Goal: Find specific page/section: Find specific page/section

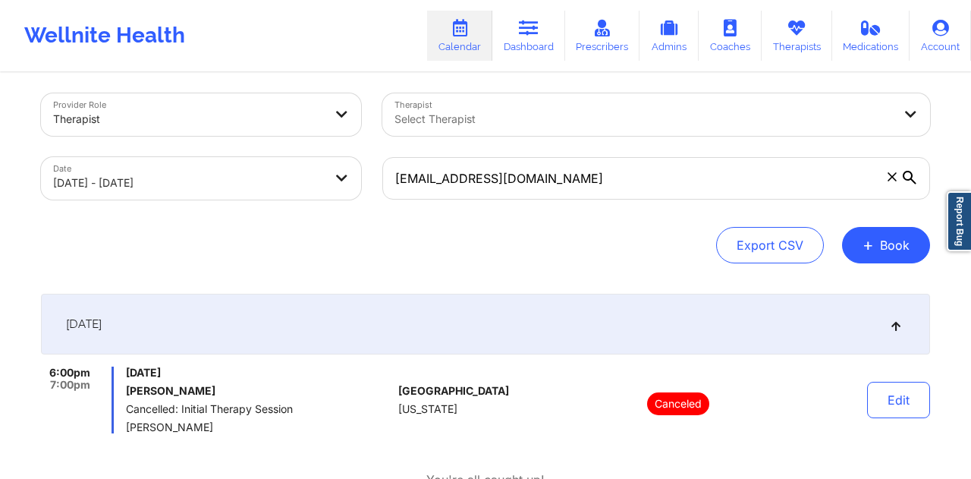
select select "2025-8"
select select "2025-9"
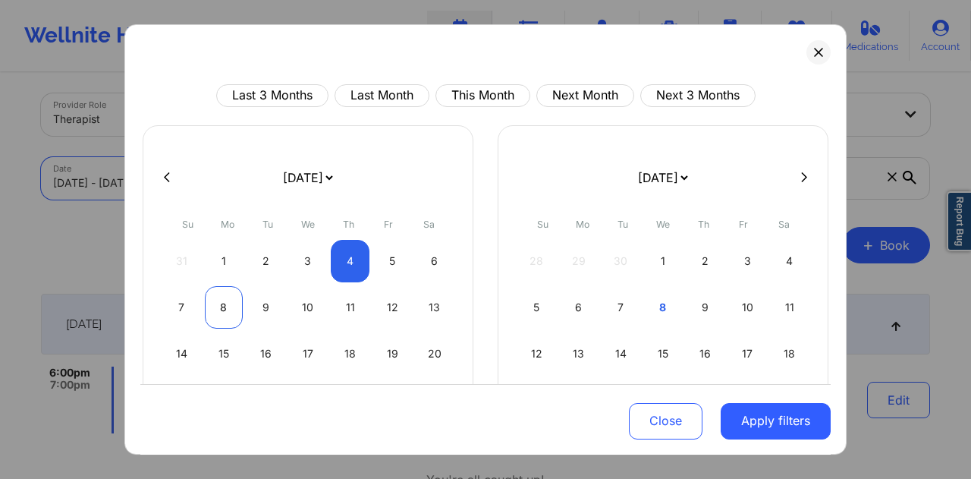
click at [229, 306] on div "8" at bounding box center [224, 307] width 39 height 42
select select "2025-8"
select select "2025-9"
click at [220, 310] on div "8" at bounding box center [224, 307] width 39 height 42
select select "2025-8"
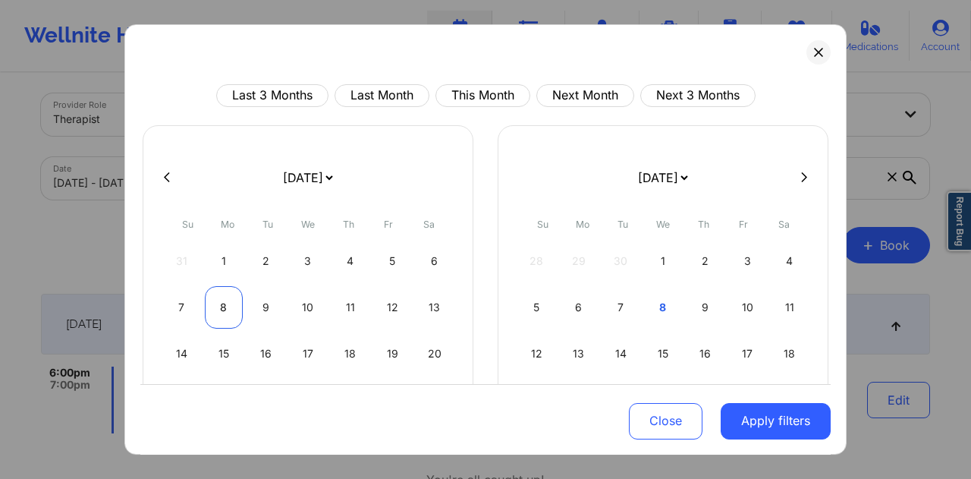
select select "2025-9"
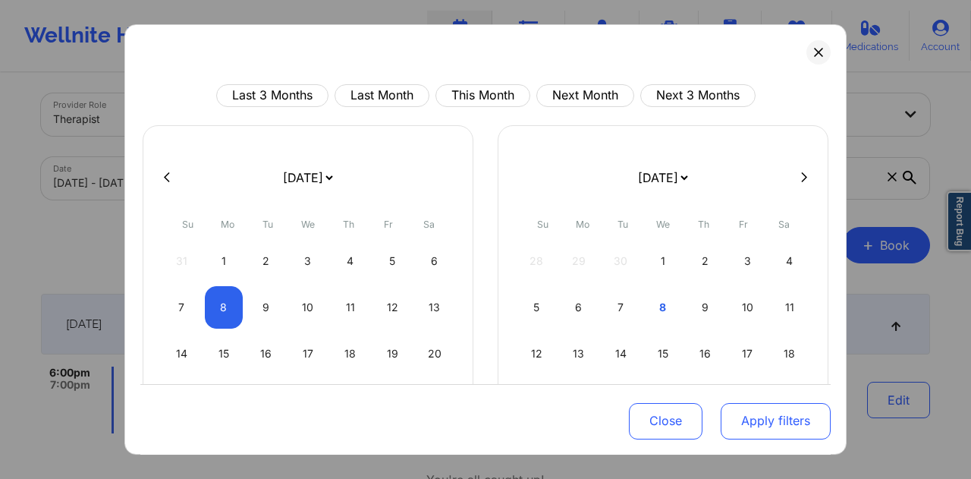
click at [769, 415] on button "Apply filters" at bounding box center [776, 420] width 110 height 36
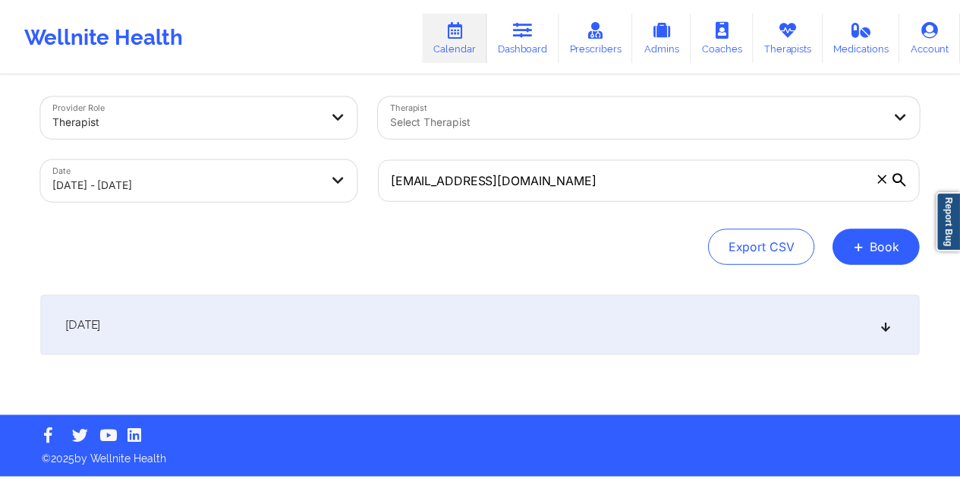
scroll to position [6, 0]
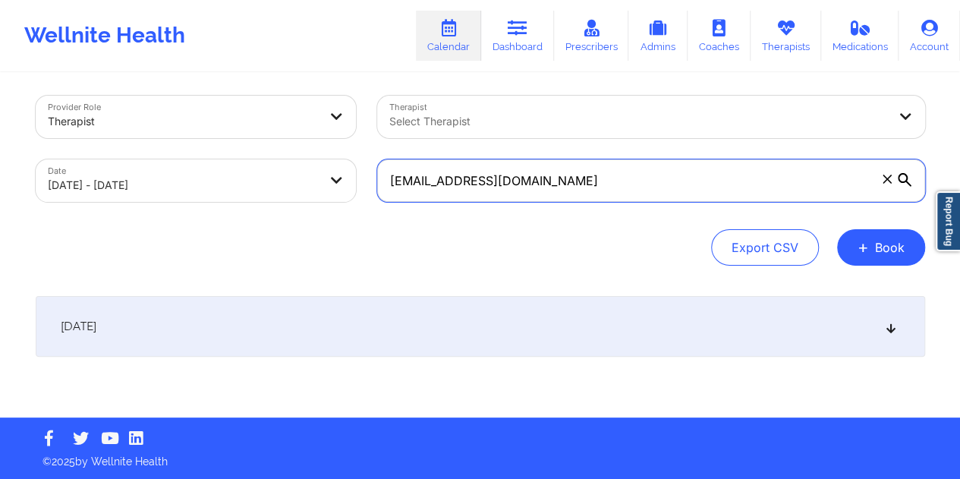
drag, startPoint x: 533, startPoint y: 183, endPoint x: 388, endPoint y: 180, distance: 145.7
click at [389, 180] on input "[EMAIL_ADDRESS][DOMAIN_NAME]" at bounding box center [651, 180] width 548 height 42
paste input "a.m.maccubbin5"
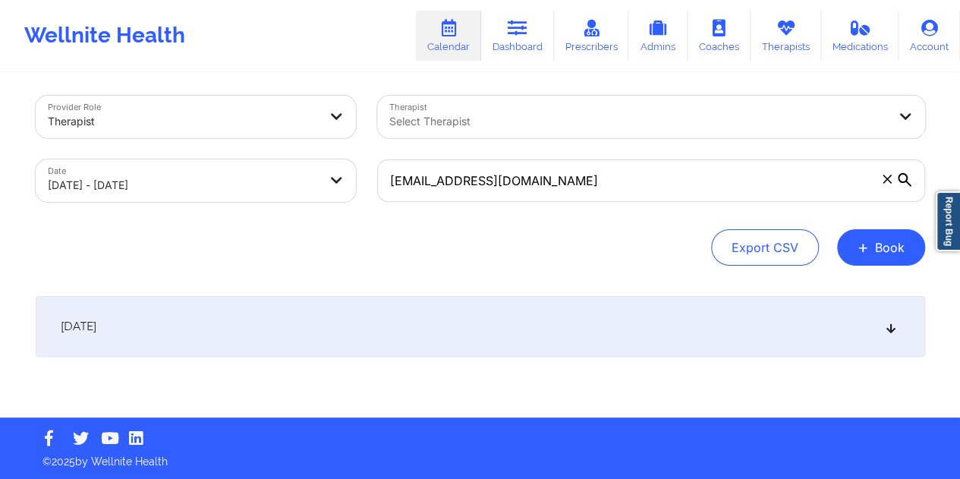
click at [481, 319] on div "[DATE]" at bounding box center [480, 326] width 889 height 61
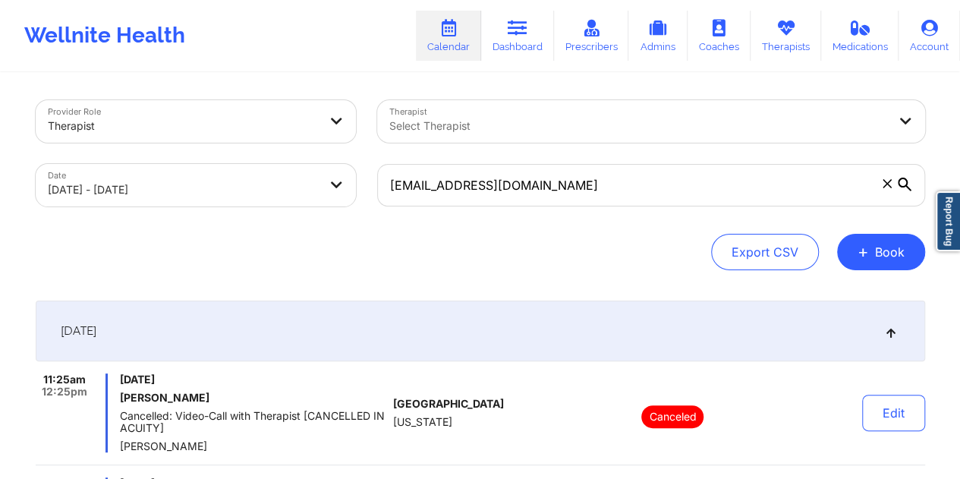
scroll to position [0, 0]
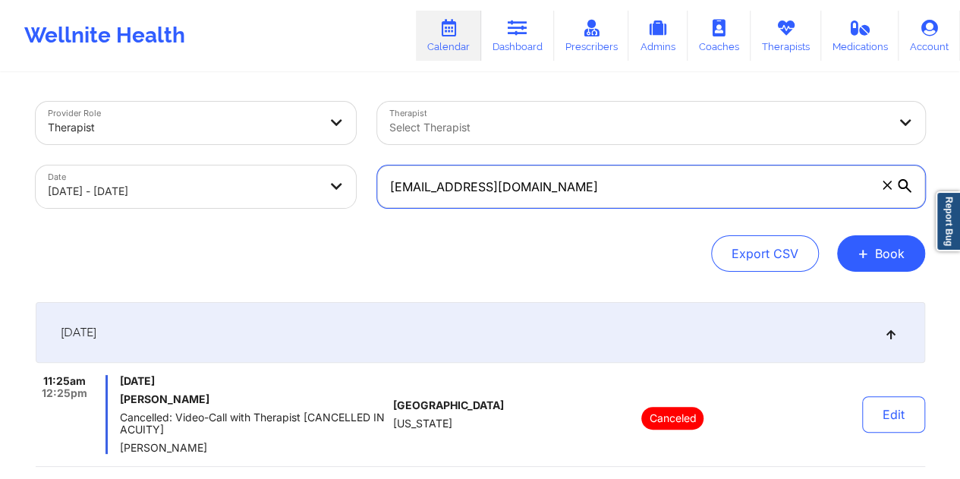
drag, startPoint x: 562, startPoint y: 187, endPoint x: 385, endPoint y: 190, distance: 176.1
click at [385, 190] on input "[EMAIL_ADDRESS][DOMAIN_NAME]" at bounding box center [651, 186] width 548 height 42
paste input "lessandraplasa"
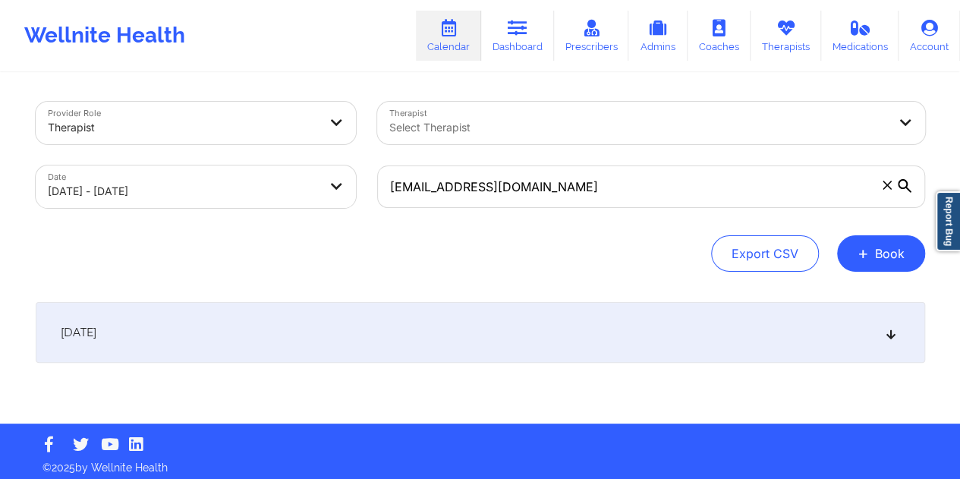
click at [430, 336] on div "[DATE]" at bounding box center [480, 332] width 889 height 61
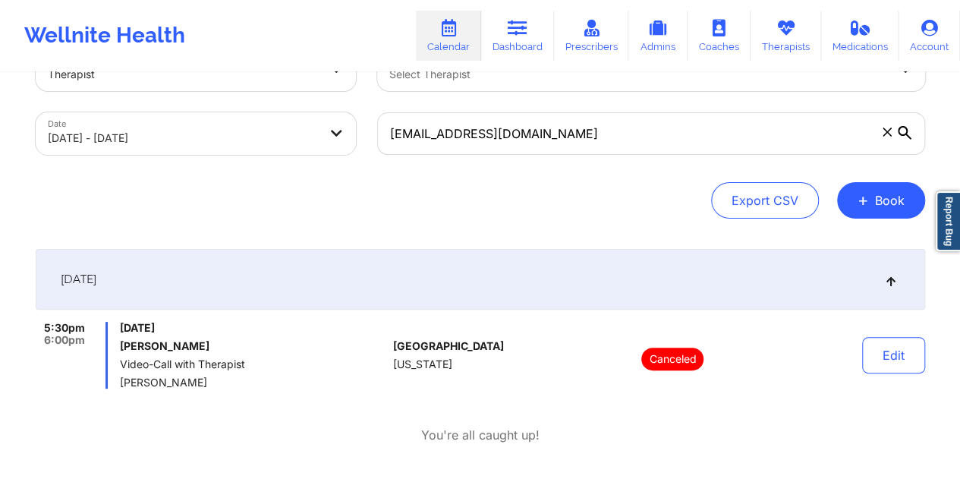
scroll to position [76, 0]
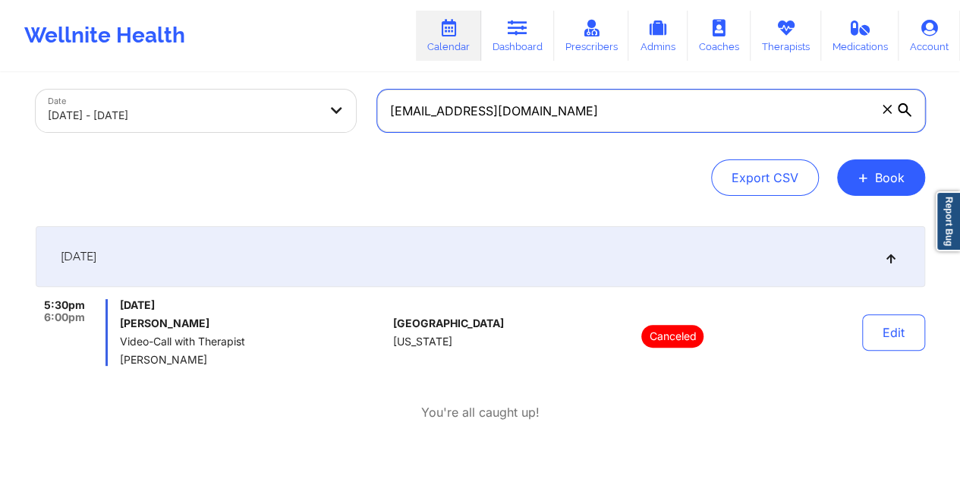
drag, startPoint x: 564, startPoint y: 110, endPoint x: 377, endPoint y: 110, distance: 186.7
click at [377, 110] on input "[EMAIL_ADDRESS][DOMAIN_NAME]" at bounding box center [651, 111] width 548 height 42
paste input "[PERSON_NAME].cummings78"
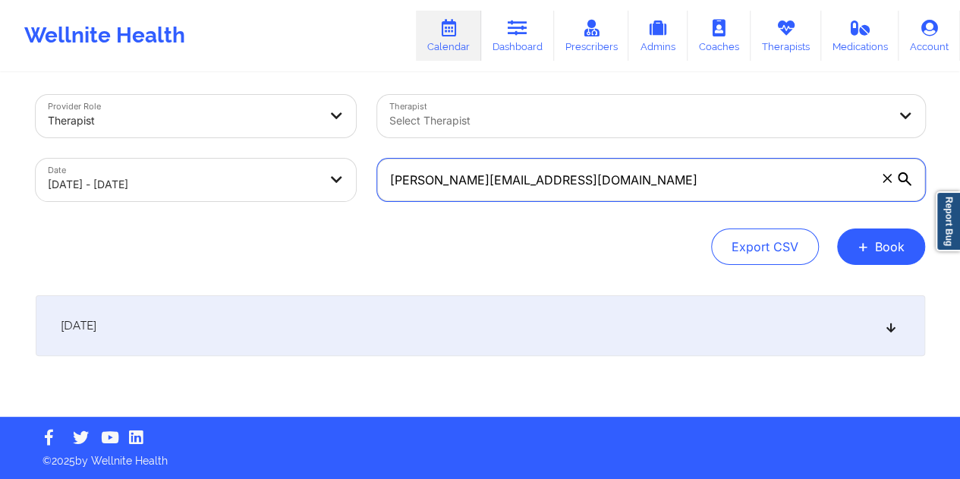
scroll to position [6, 0]
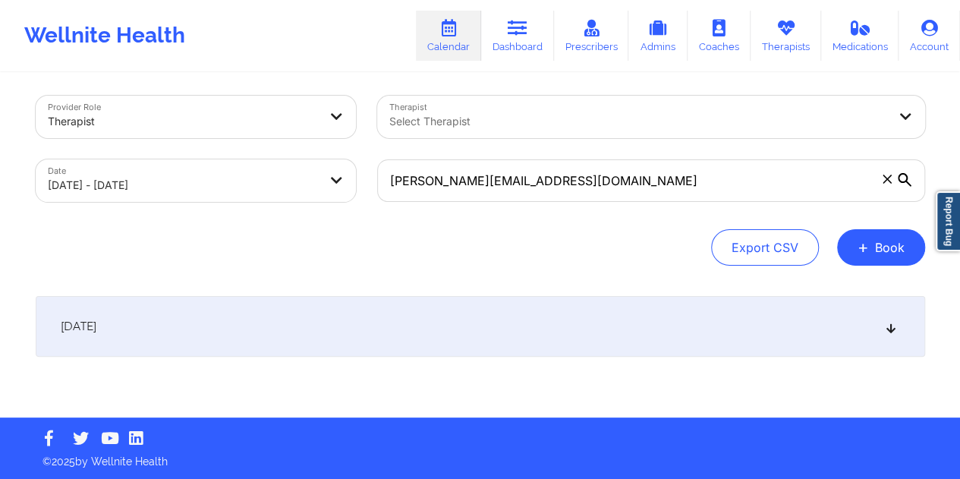
click at [602, 329] on div "[DATE]" at bounding box center [480, 326] width 889 height 61
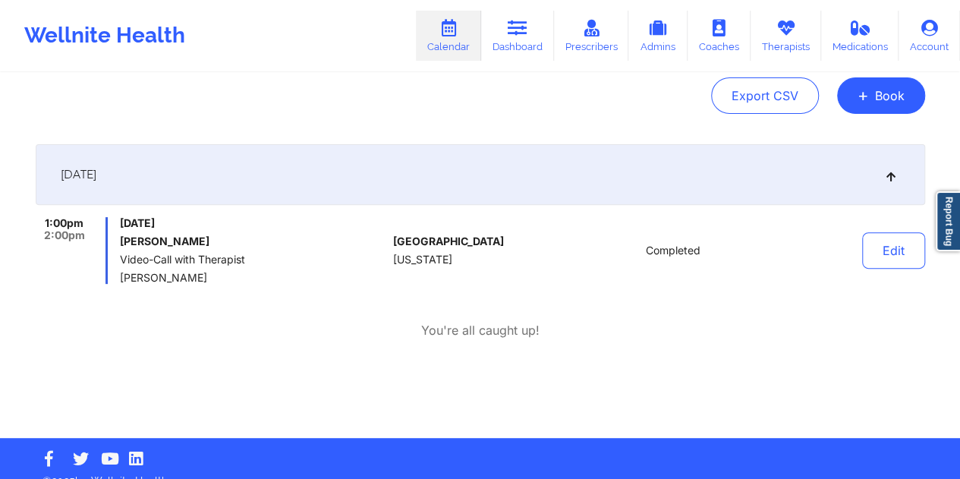
scroll to position [82, 0]
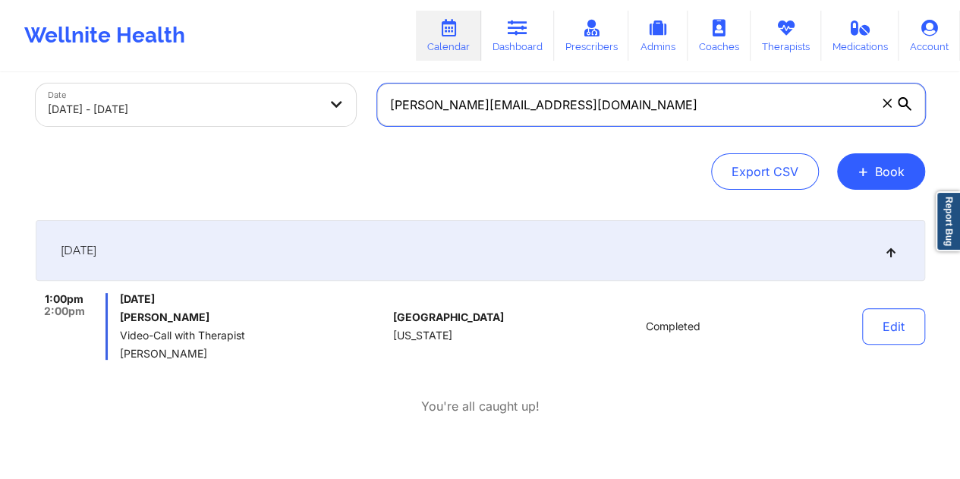
click at [531, 113] on input "[PERSON_NAME][EMAIL_ADDRESS][DOMAIN_NAME]" at bounding box center [651, 104] width 548 height 42
paste input "enjamin.arias1126"
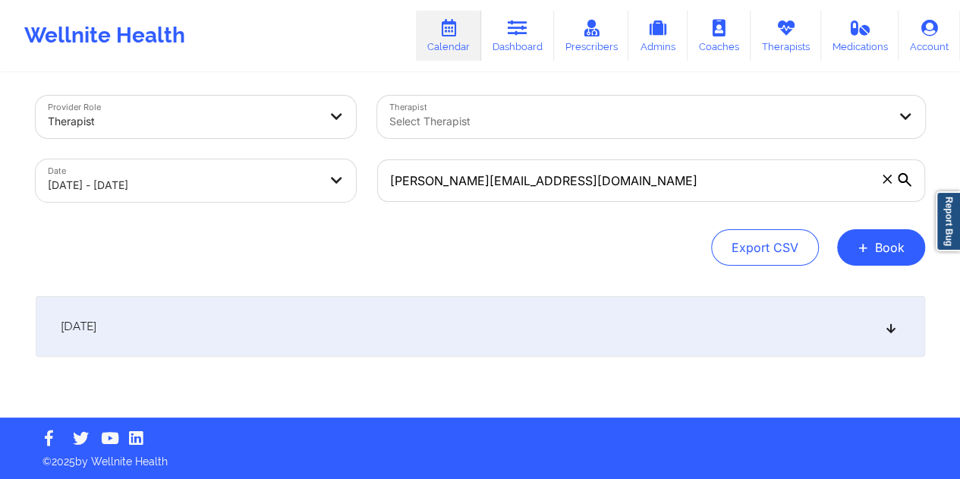
click at [478, 318] on div "[DATE]" at bounding box center [480, 326] width 889 height 61
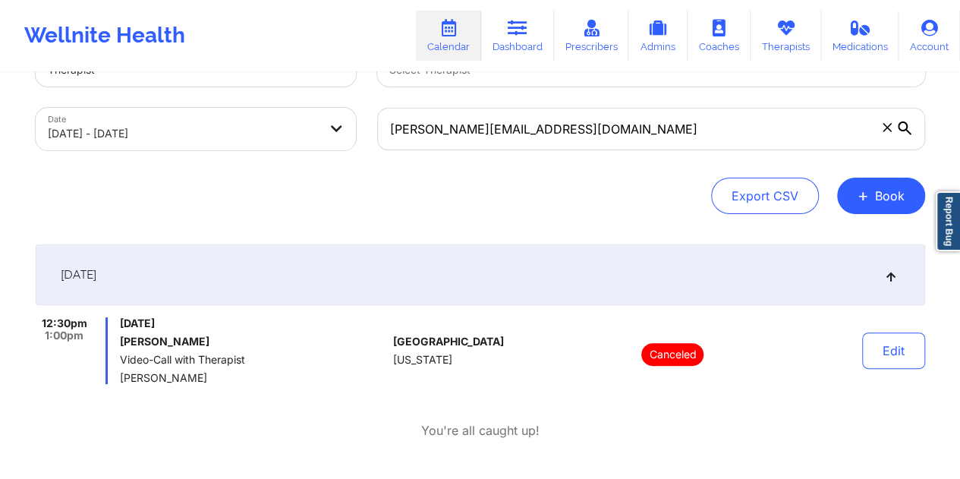
scroll to position [0, 0]
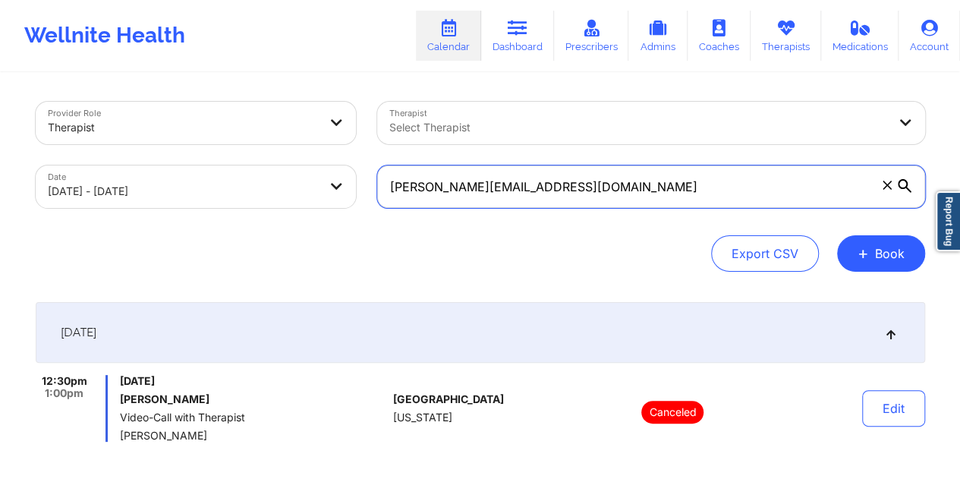
drag, startPoint x: 572, startPoint y: 190, endPoint x: 389, endPoint y: 189, distance: 183.6
click at [389, 189] on input "[PERSON_NAME][EMAIL_ADDRESS][DOMAIN_NAME]" at bounding box center [651, 186] width 548 height 42
paste input "[PERSON_NAME].[PERSON_NAME].s"
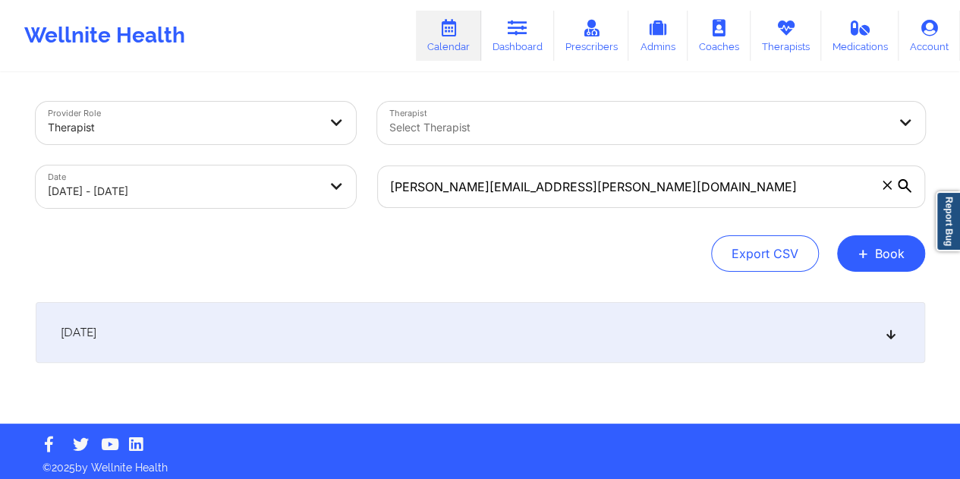
click at [499, 348] on div "[DATE]" at bounding box center [480, 332] width 889 height 61
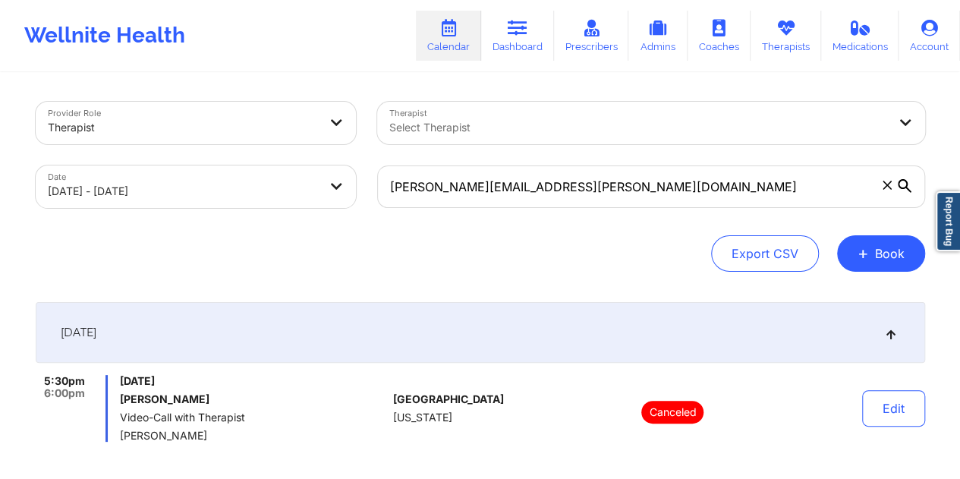
scroll to position [76, 0]
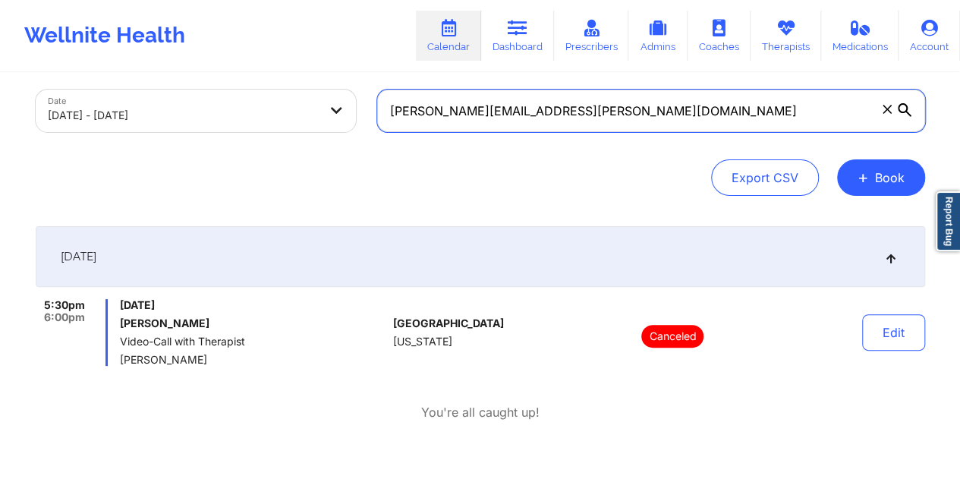
drag, startPoint x: 527, startPoint y: 103, endPoint x: 389, endPoint y: 112, distance: 138.4
click at [389, 112] on input "[PERSON_NAME][EMAIL_ADDRESS][PERSON_NAME][DOMAIN_NAME]" at bounding box center [651, 111] width 548 height 42
paste input "[PERSON_NAME].kokinako"
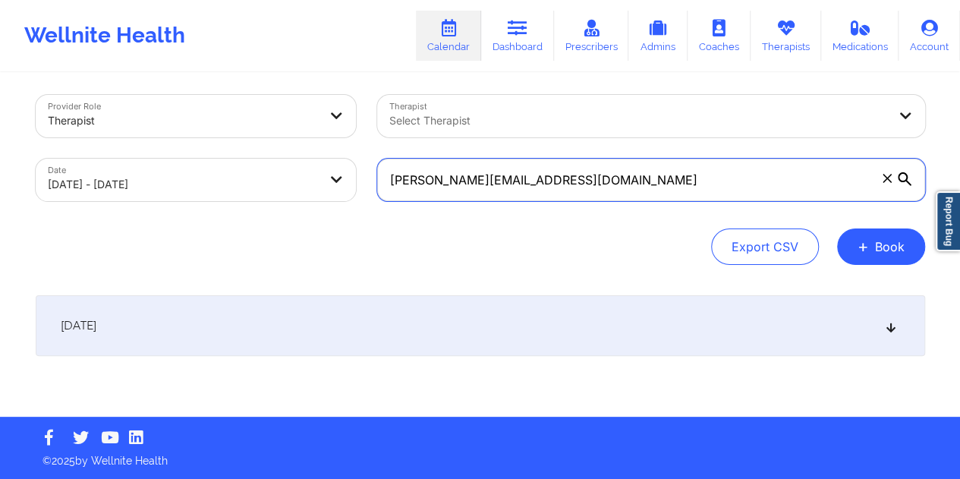
scroll to position [6, 0]
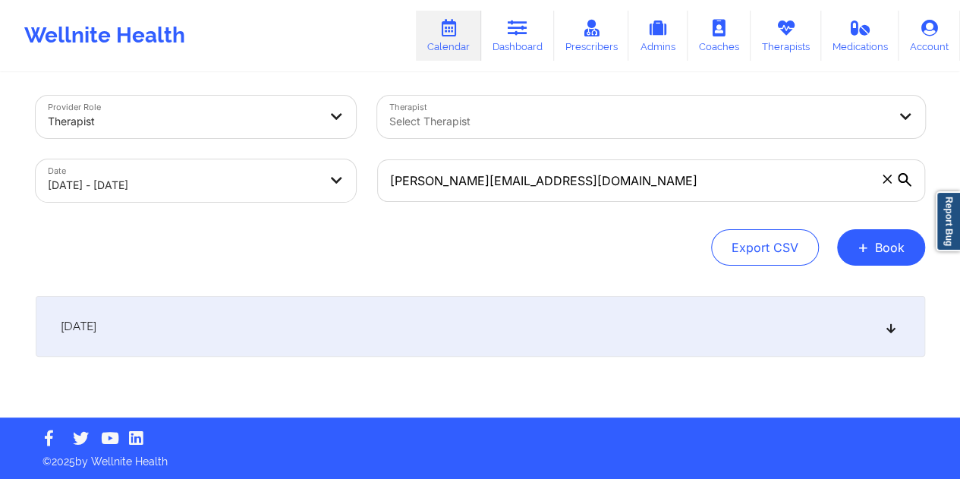
click at [544, 319] on div "[DATE]" at bounding box center [480, 326] width 889 height 61
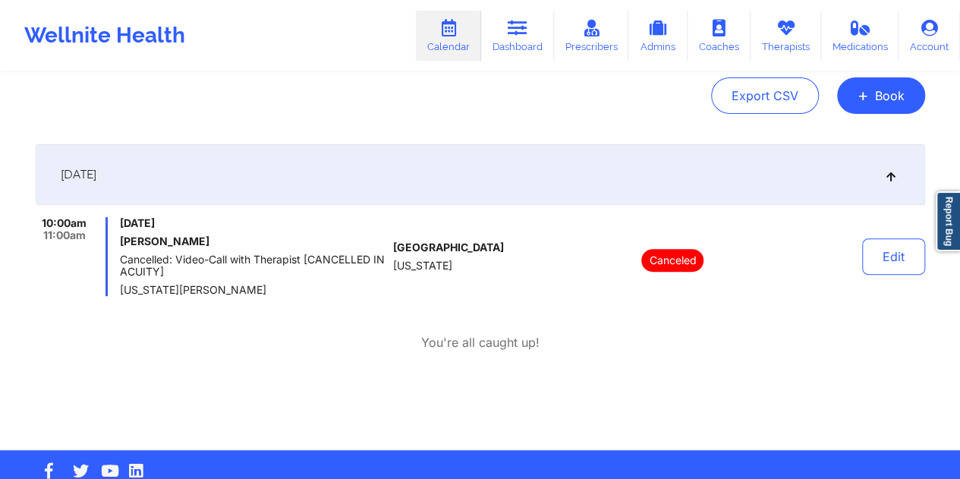
scroll to position [0, 0]
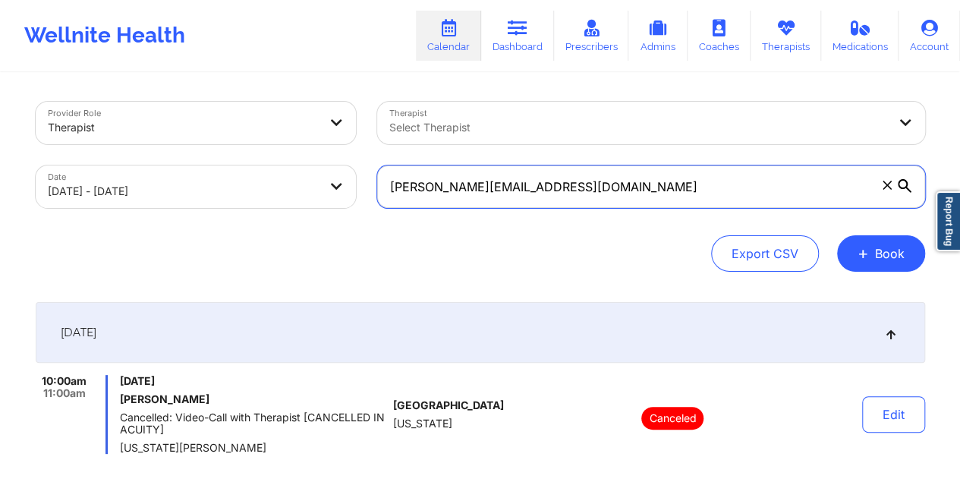
click at [486, 194] on input "[PERSON_NAME][EMAIL_ADDRESS][DOMAIN_NAME]" at bounding box center [651, 186] width 548 height 42
paste input "mmasirianni01"
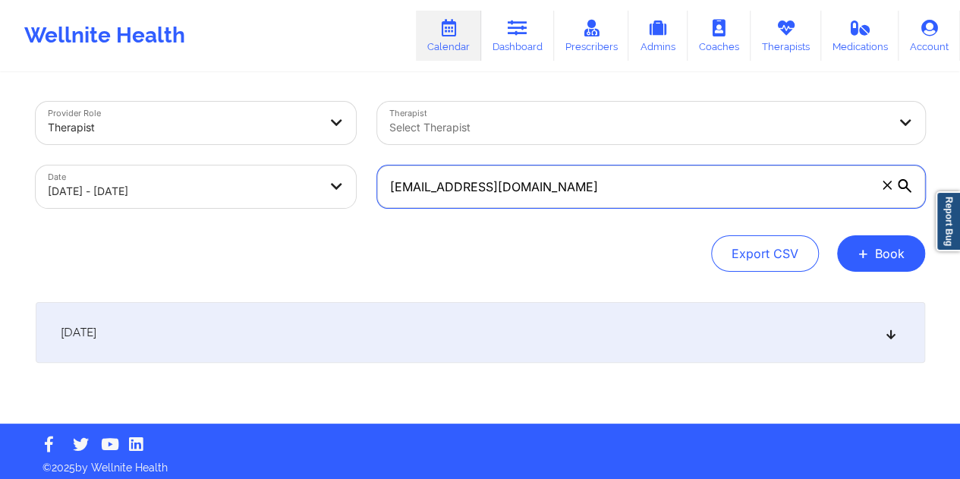
type input "[EMAIL_ADDRESS][DOMAIN_NAME]"
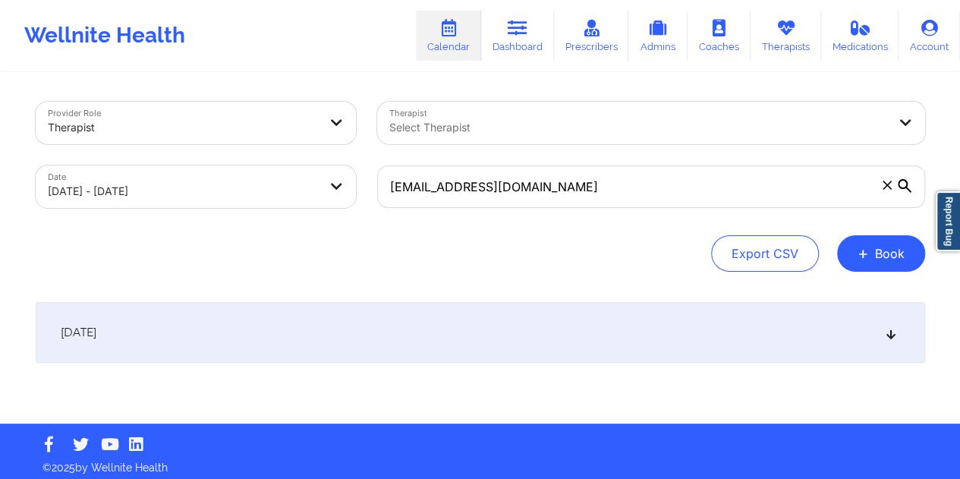
click at [455, 328] on div "[DATE]" at bounding box center [480, 332] width 889 height 61
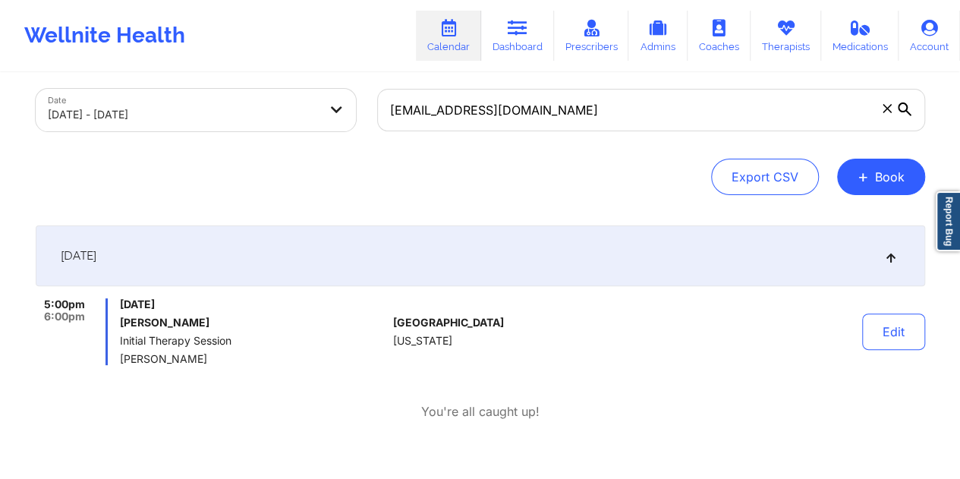
scroll to position [152, 0]
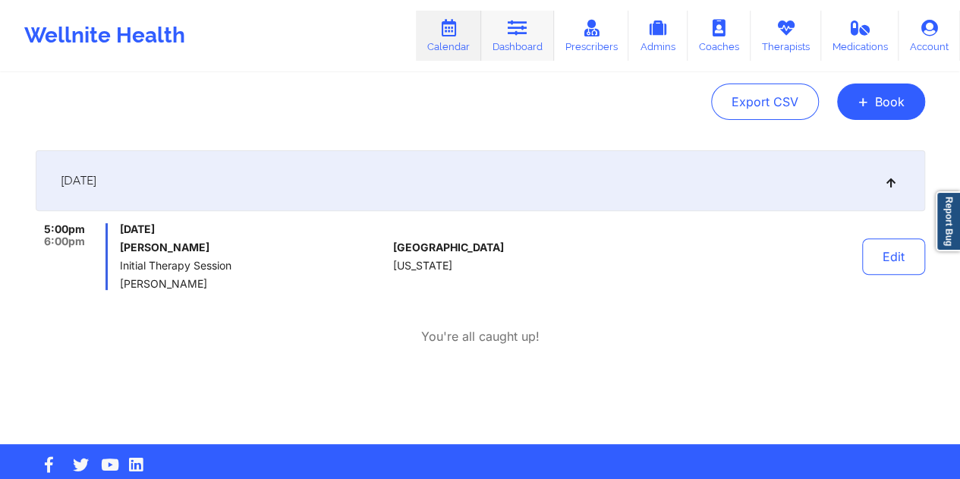
click at [527, 39] on link "Dashboard" at bounding box center [517, 36] width 73 height 50
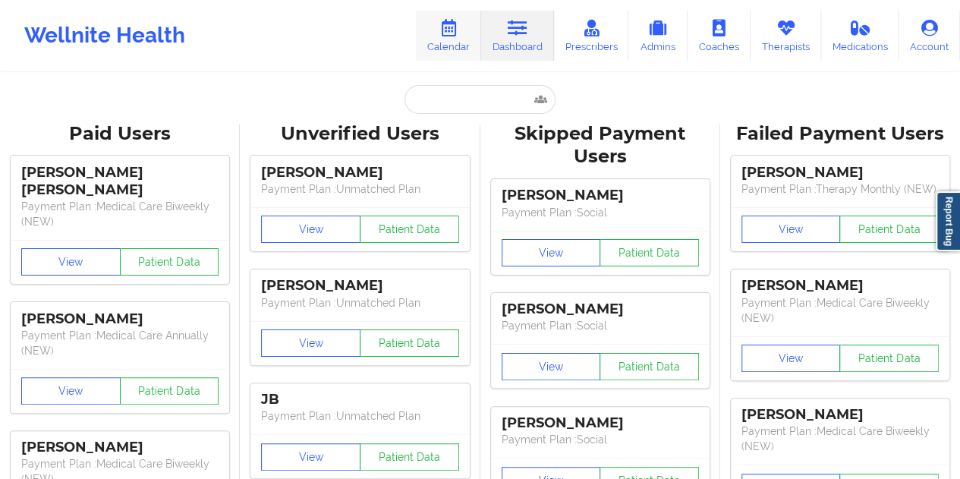
click at [455, 54] on link "Calendar" at bounding box center [448, 36] width 65 height 50
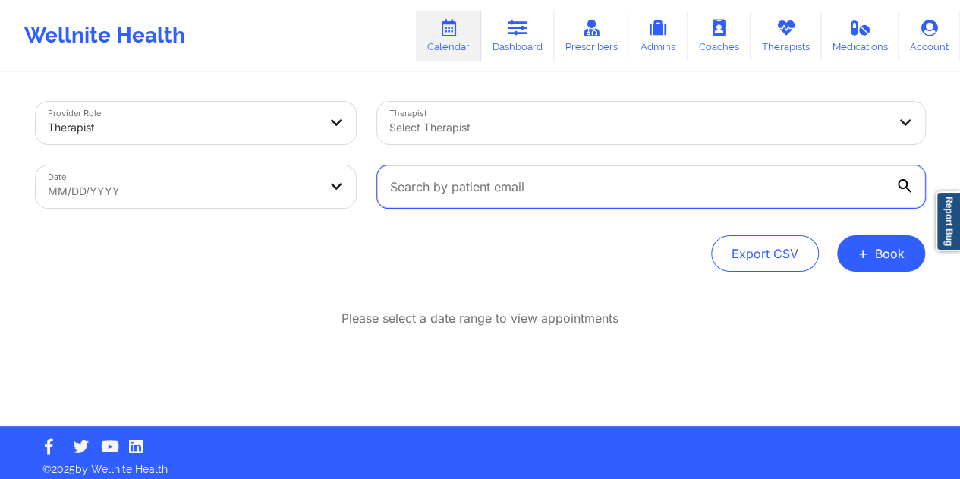
click at [518, 193] on input "text" at bounding box center [651, 186] width 548 height 42
paste input "[PERSON_NAME][EMAIL_ADDRESS][PERSON_NAME][DOMAIN_NAME]"
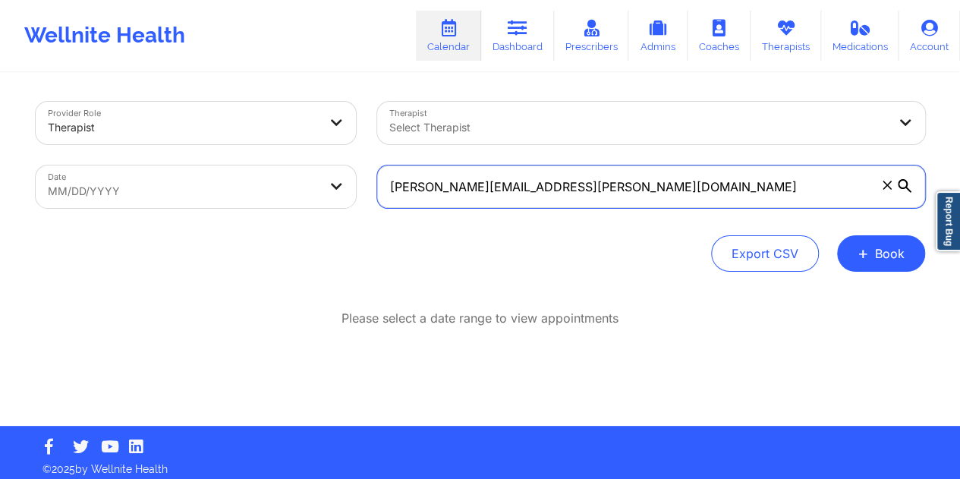
type input "[PERSON_NAME][EMAIL_ADDRESS][PERSON_NAME][DOMAIN_NAME]"
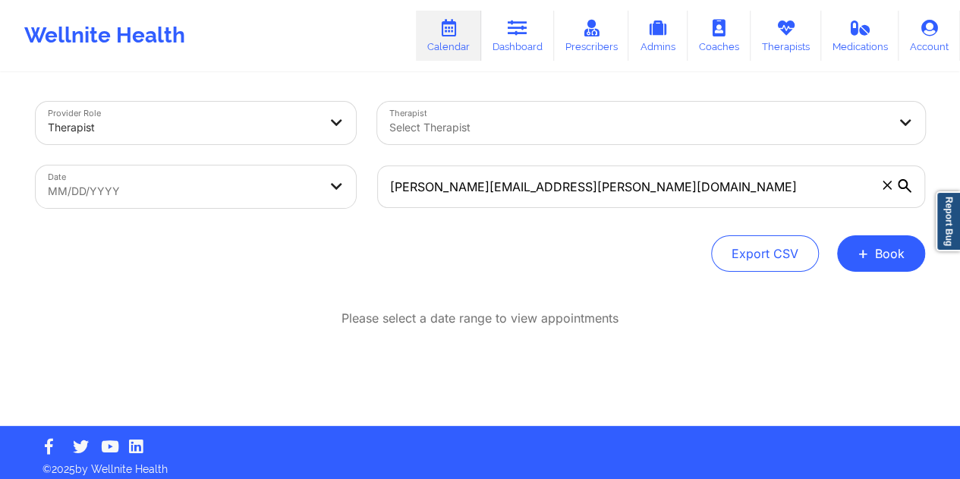
select select "2025-8"
select select "2025-9"
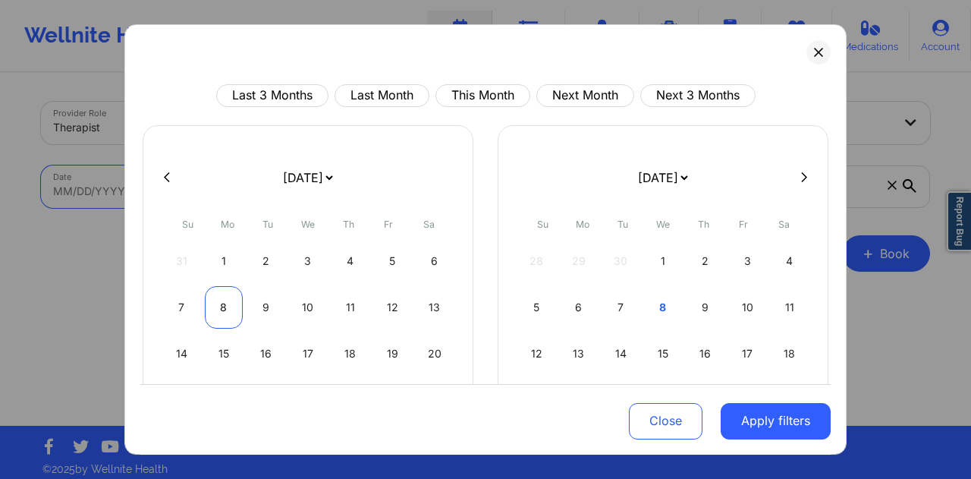
click at [226, 309] on div "8" at bounding box center [224, 307] width 39 height 42
select select "2025-8"
select select "2025-9"
select select "2025-8"
select select "2025-9"
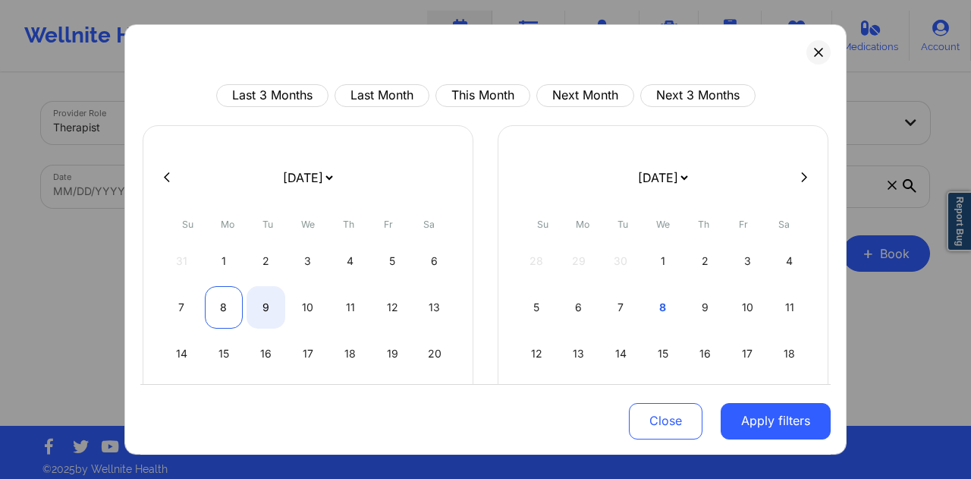
select select "2025-8"
select select "2025-9"
click at [224, 312] on div "8" at bounding box center [224, 307] width 39 height 42
select select "2025-8"
select select "2025-9"
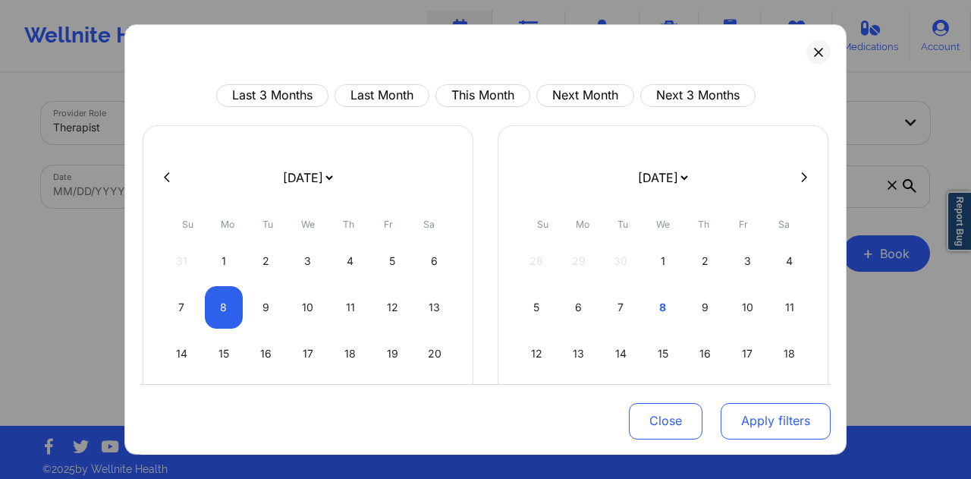
click at [774, 418] on button "Apply filters" at bounding box center [776, 420] width 110 height 36
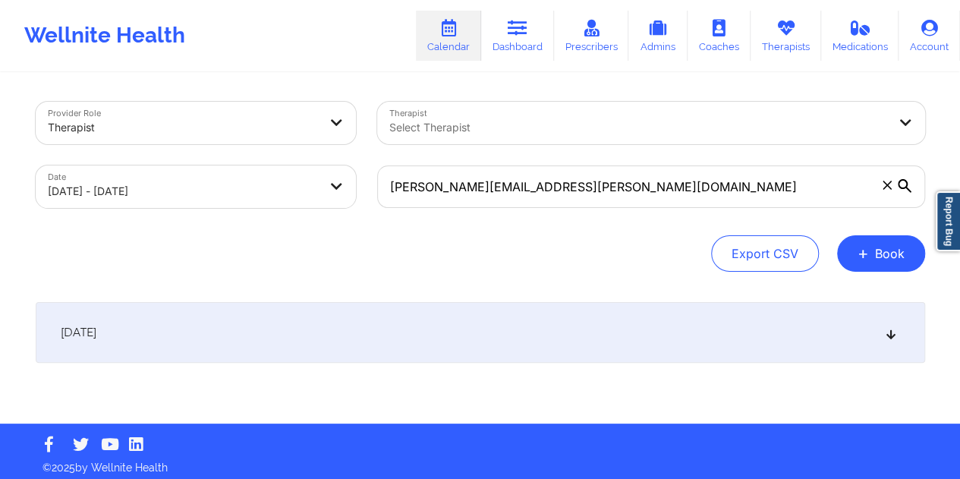
click at [390, 324] on div "[DATE]" at bounding box center [480, 332] width 889 height 61
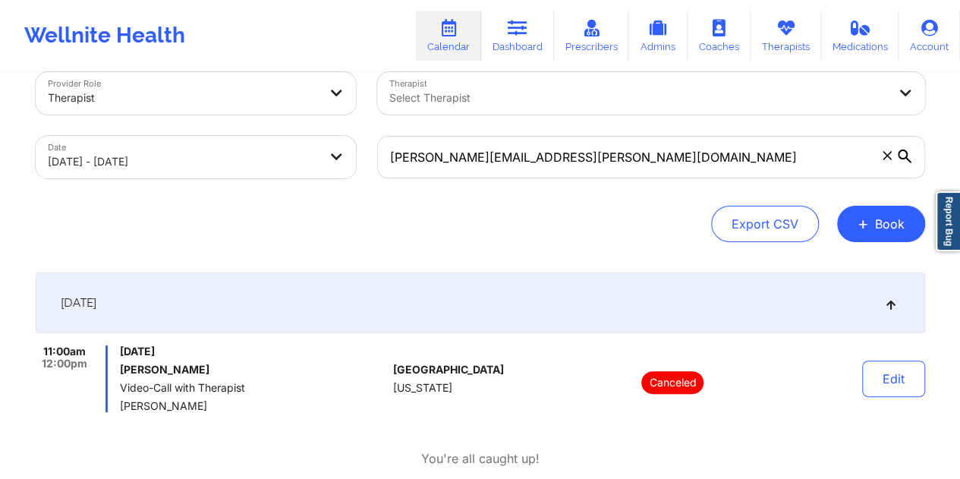
scroll to position [76, 0]
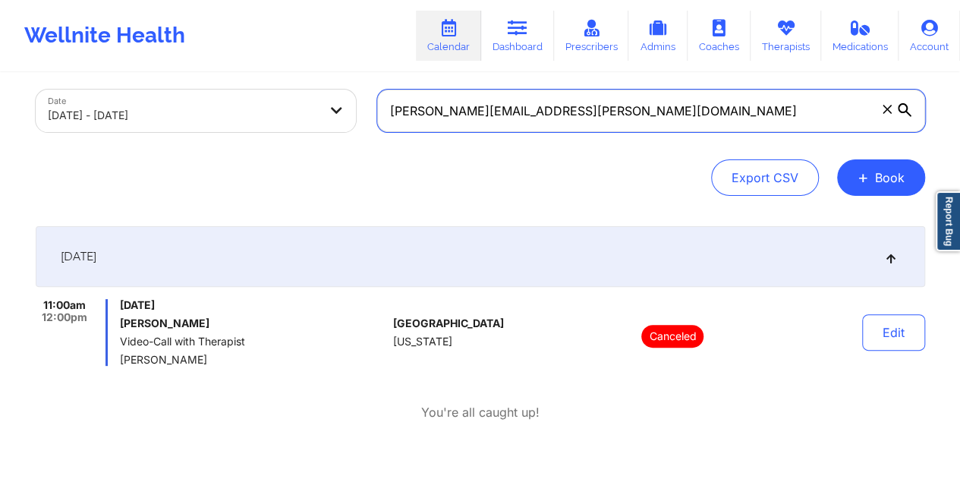
click at [493, 113] on input "[PERSON_NAME][EMAIL_ADDRESS][PERSON_NAME][DOMAIN_NAME]" at bounding box center [651, 111] width 548 height 42
paste input "[EMAIL_ADDRESS]"
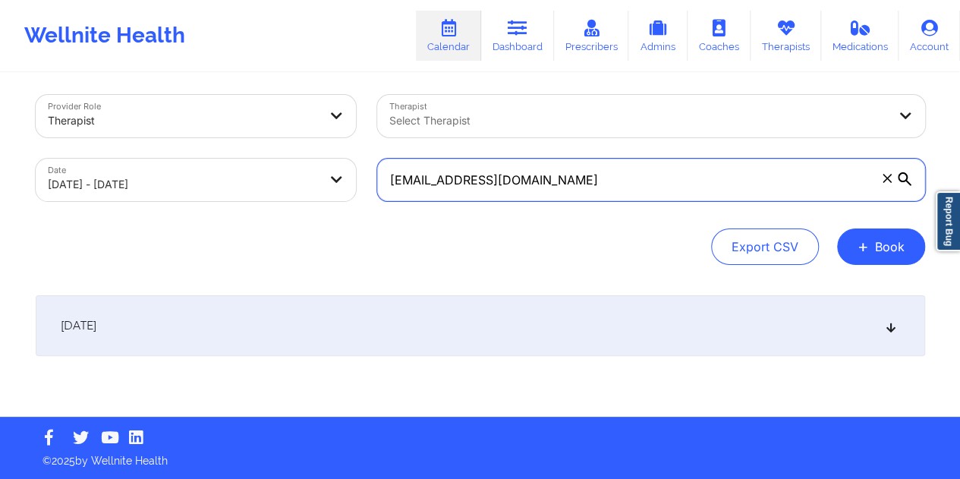
scroll to position [6, 0]
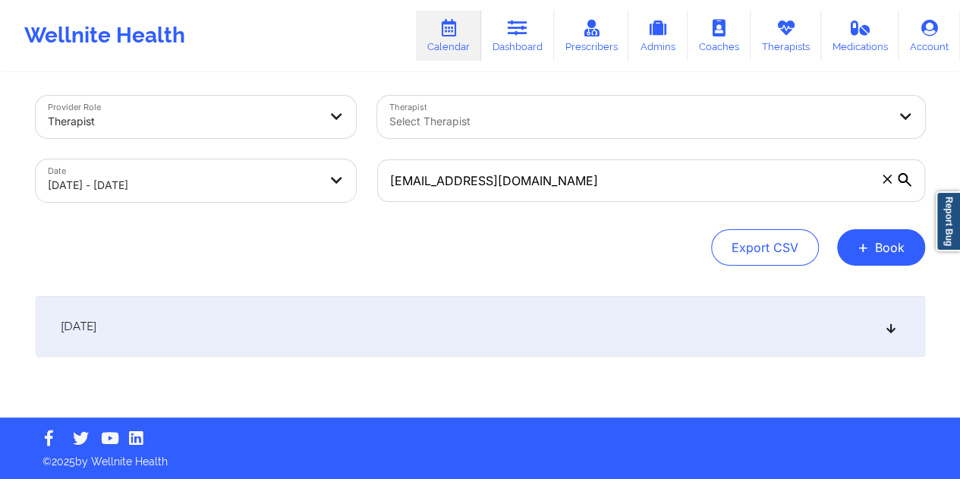
click at [467, 326] on div "[DATE]" at bounding box center [480, 326] width 889 height 61
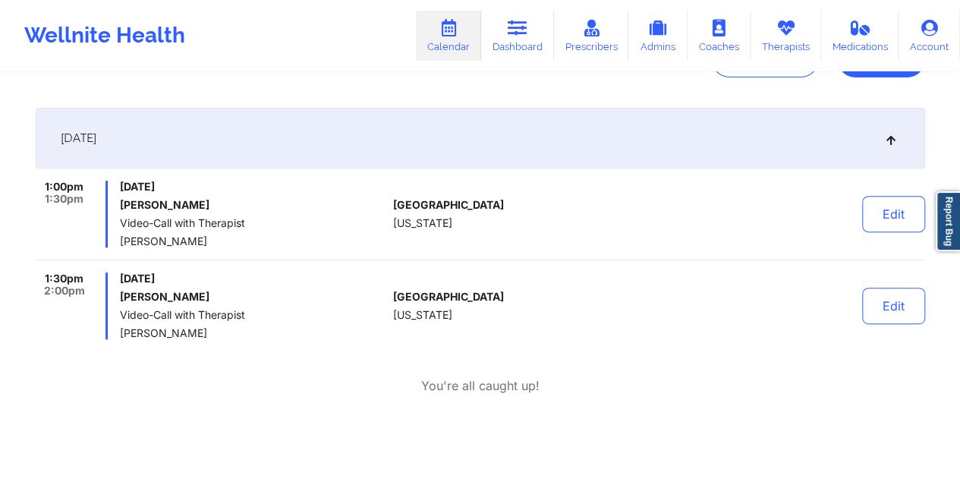
scroll to position [0, 0]
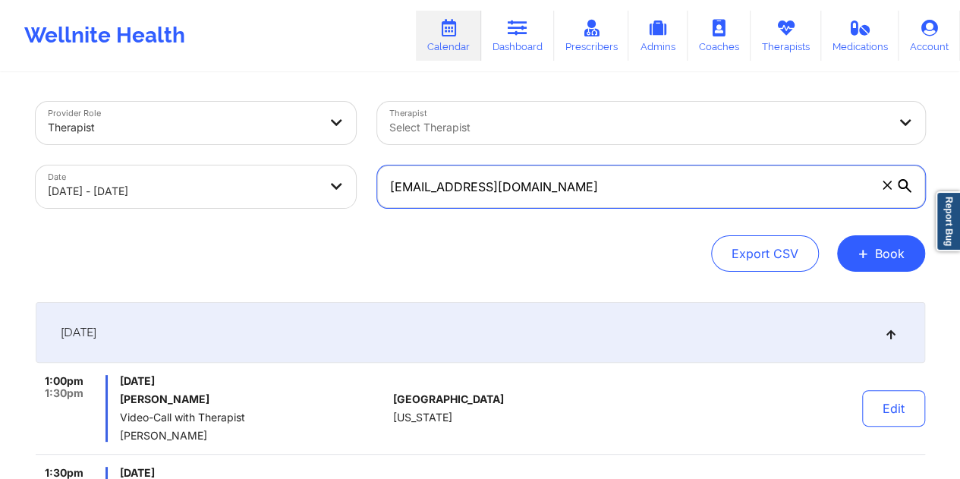
click at [474, 179] on input "[EMAIL_ADDRESS][DOMAIN_NAME]" at bounding box center [651, 186] width 548 height 42
paste input "kaleighsupples"
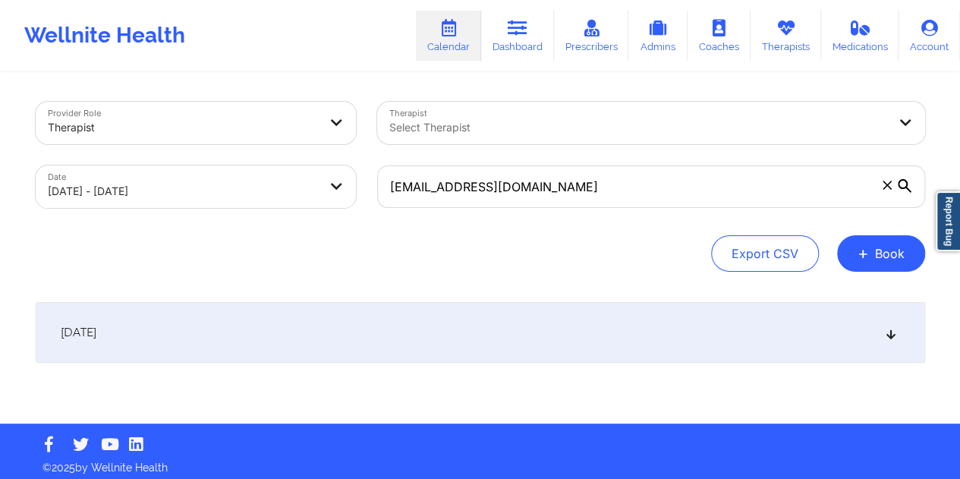
click at [457, 313] on div "[DATE]" at bounding box center [480, 332] width 889 height 61
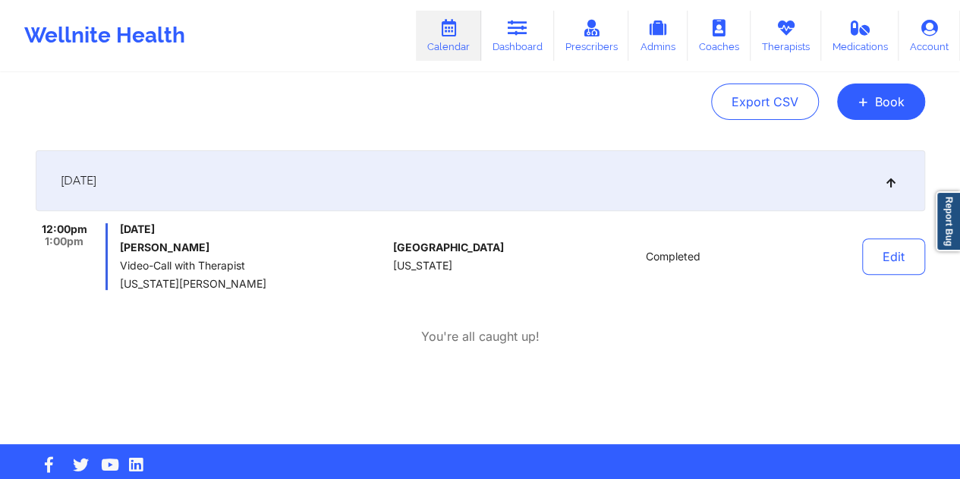
scroll to position [76, 0]
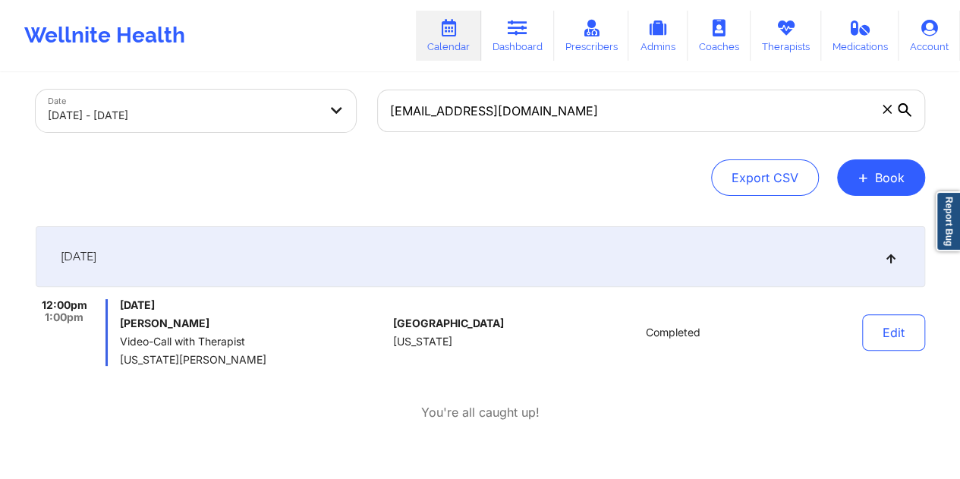
click at [187, 323] on h6 "[PERSON_NAME]" at bounding box center [253, 323] width 266 height 12
copy h6 "[PERSON_NAME]"
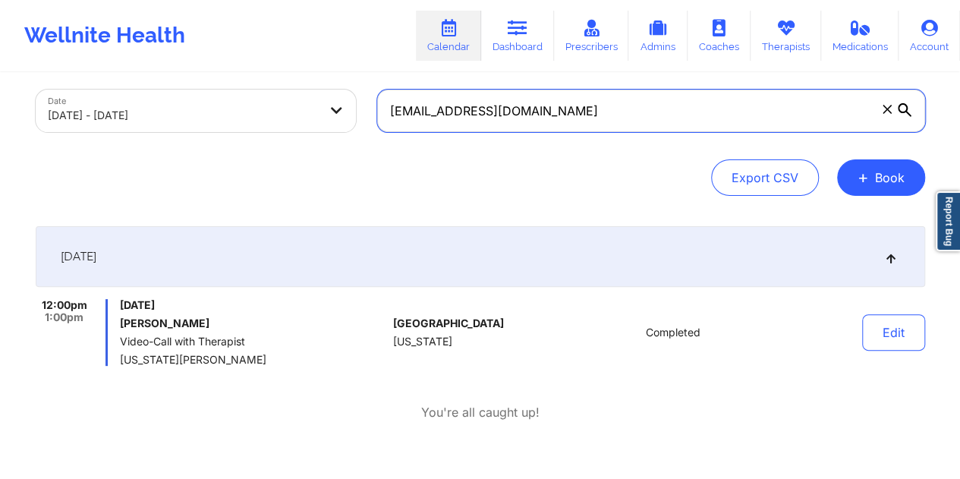
click at [479, 121] on input "[EMAIL_ADDRESS][DOMAIN_NAME]" at bounding box center [651, 111] width 548 height 42
paste input "mljustice18"
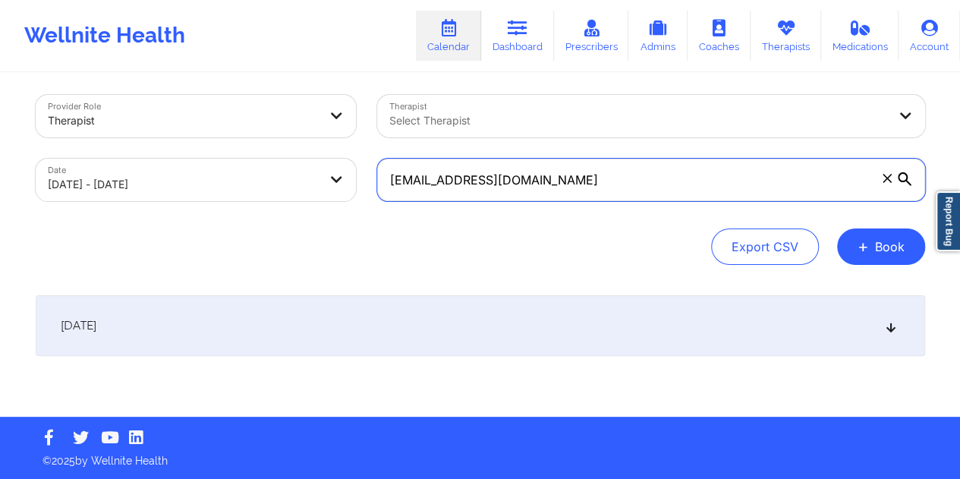
scroll to position [6, 0]
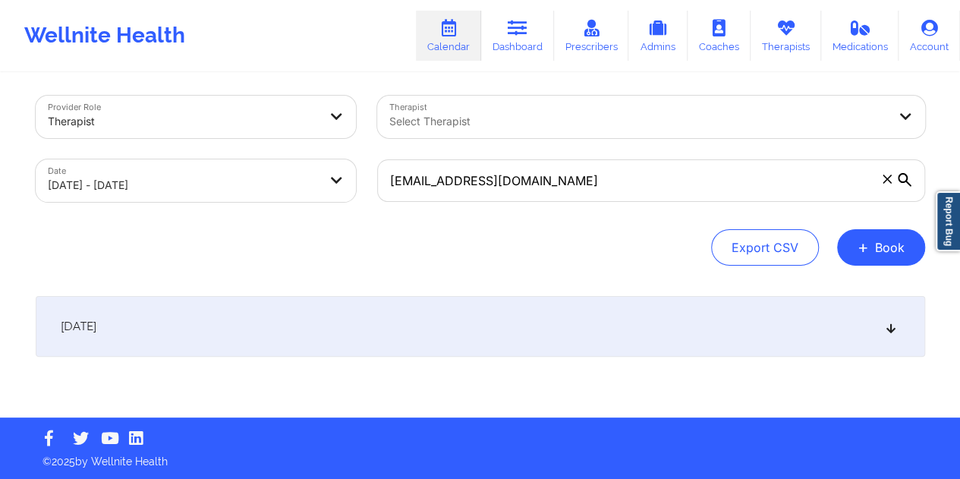
click at [522, 315] on div "[DATE]" at bounding box center [480, 326] width 889 height 61
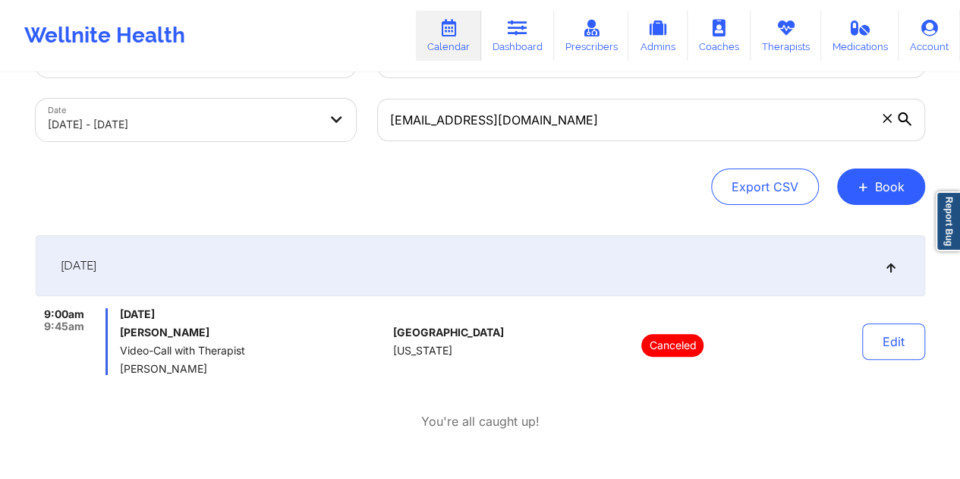
scroll to position [0, 0]
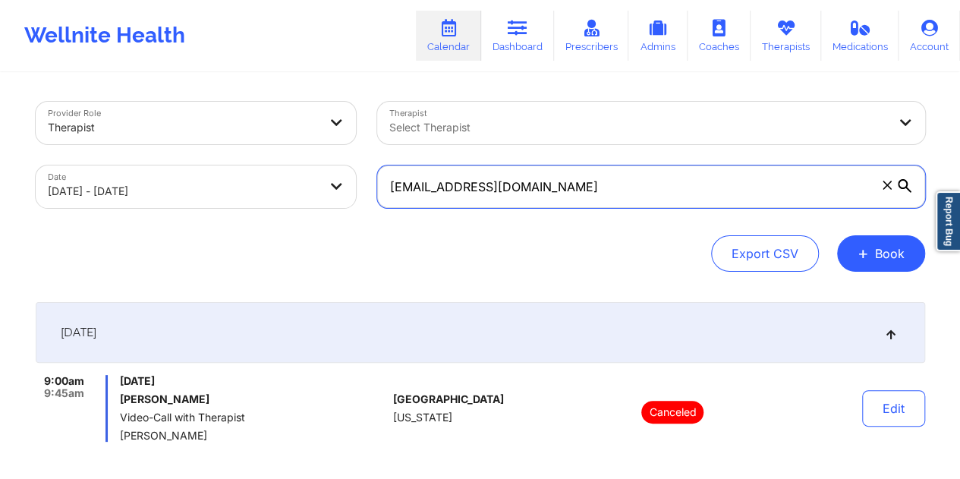
click at [480, 192] on input "[EMAIL_ADDRESS][DOMAIN_NAME]" at bounding box center [651, 186] width 548 height 42
paste input "[EMAIL_ADDRESS]"
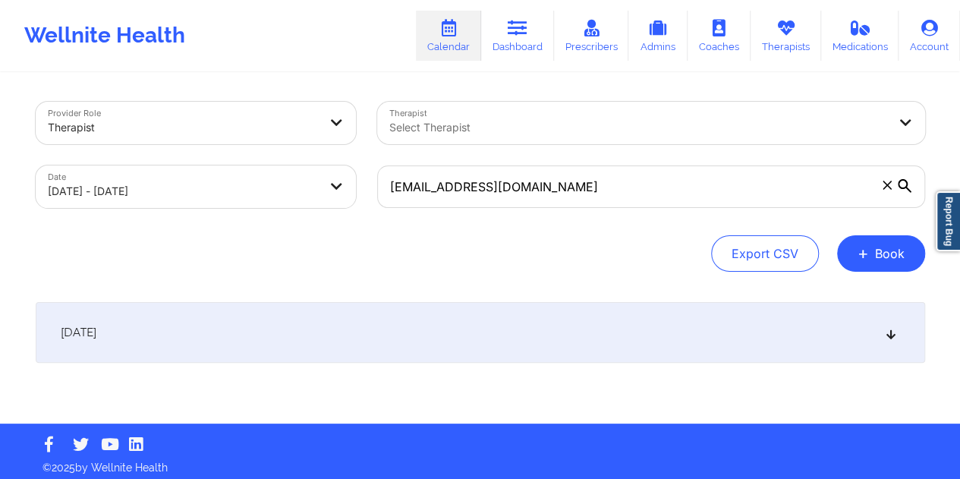
click at [452, 332] on div "[DATE]" at bounding box center [480, 332] width 889 height 61
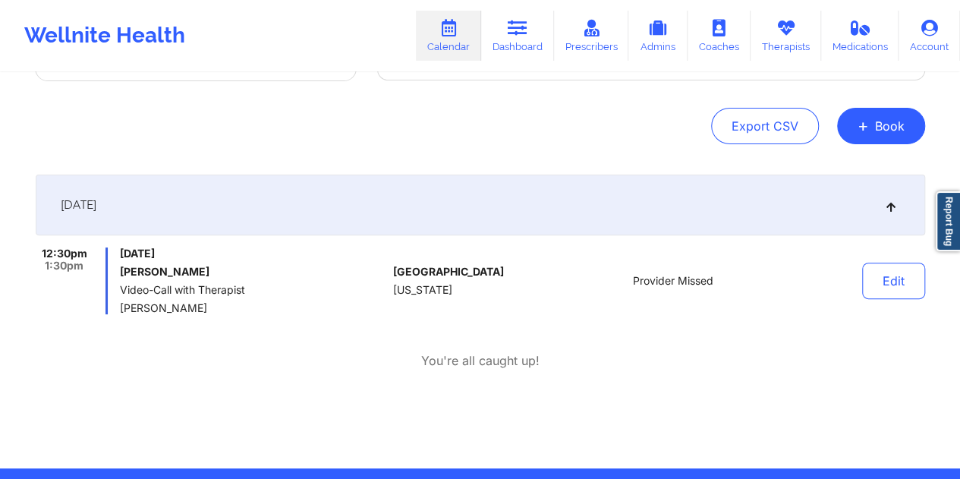
scroll to position [152, 0]
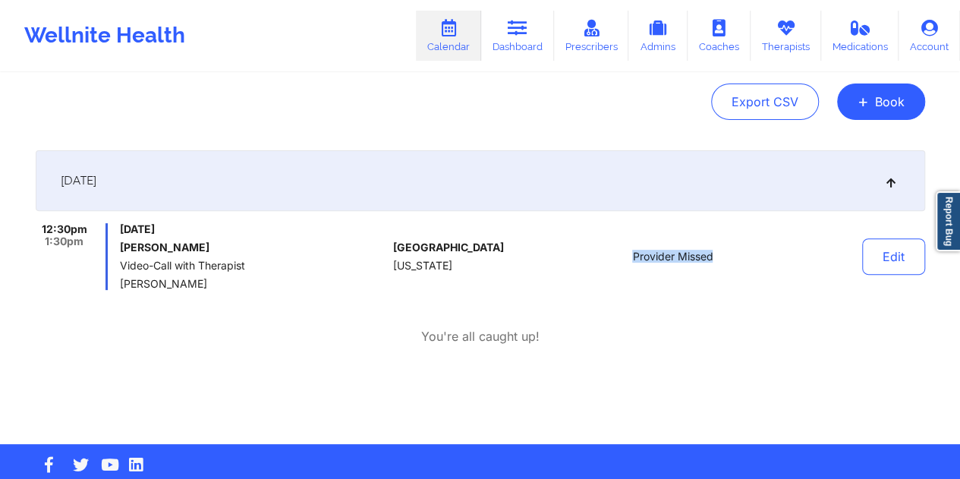
drag, startPoint x: 712, startPoint y: 254, endPoint x: 633, endPoint y: 256, distance: 78.9
click at [633, 256] on span "Provider Missed" at bounding box center [672, 256] width 80 height 12
copy span "Provider Missed"
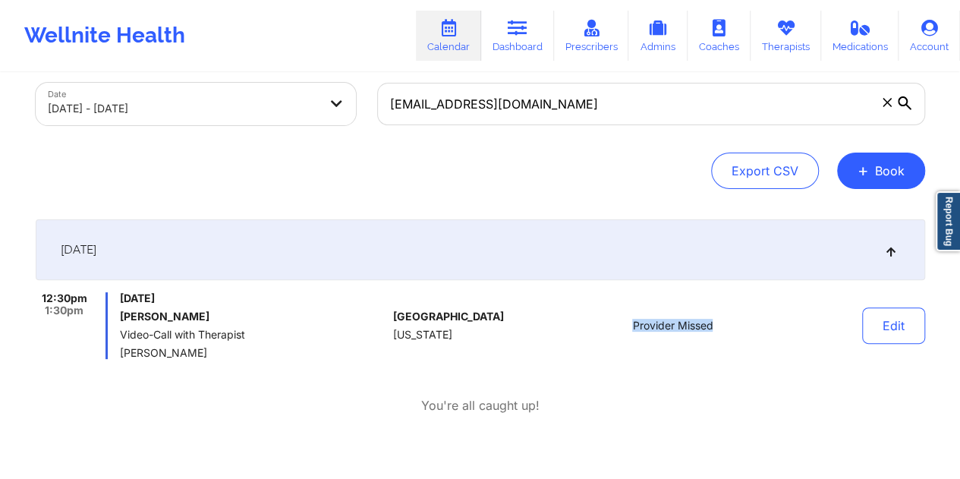
scroll to position [0, 0]
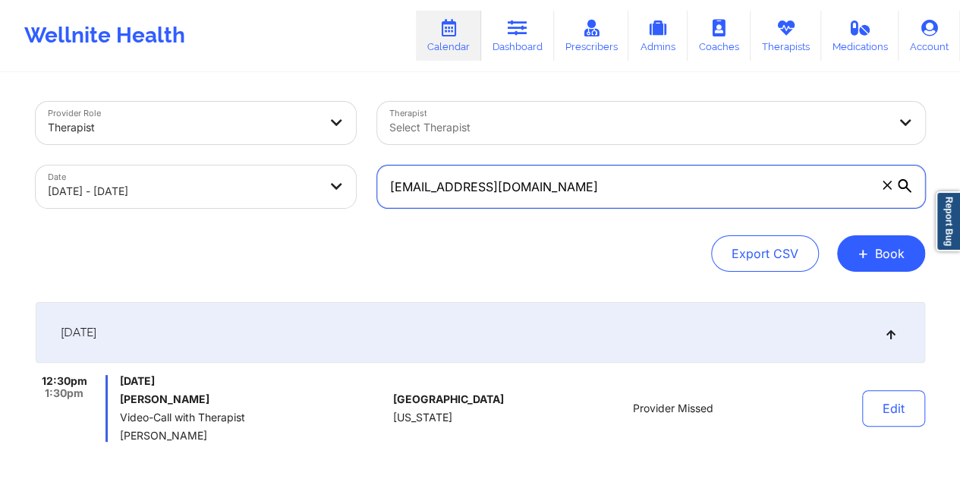
click at [489, 193] on input "[EMAIL_ADDRESS][DOMAIN_NAME]" at bounding box center [651, 186] width 548 height 42
paste input "nancymario21"
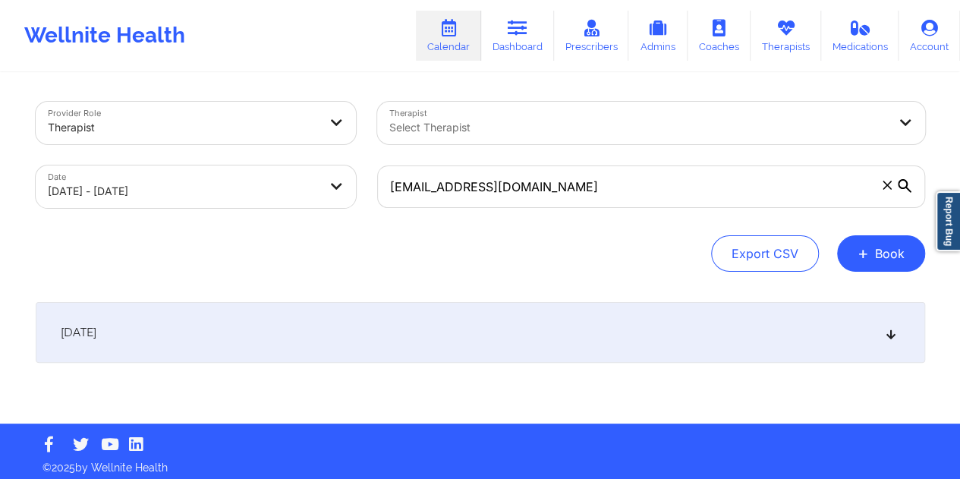
click at [420, 344] on div "[DATE]" at bounding box center [480, 332] width 889 height 61
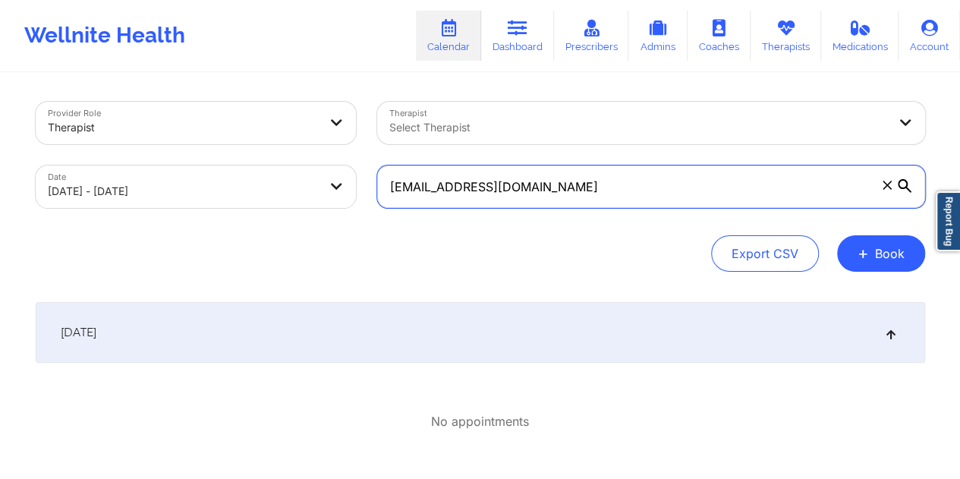
click at [472, 187] on input "[EMAIL_ADDRESS][DOMAIN_NAME]" at bounding box center [651, 186] width 548 height 42
paste input "[EMAIL_ADDRESS]"
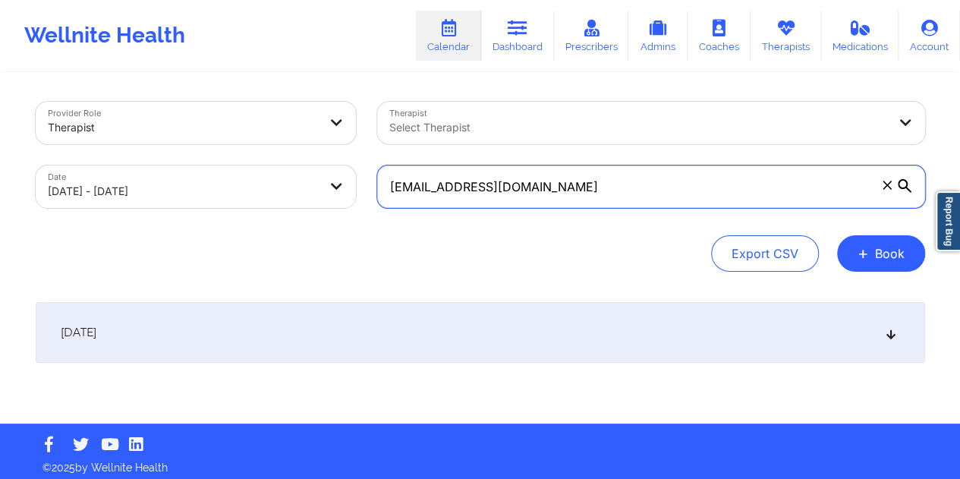
type input "[EMAIL_ADDRESS][DOMAIN_NAME]"
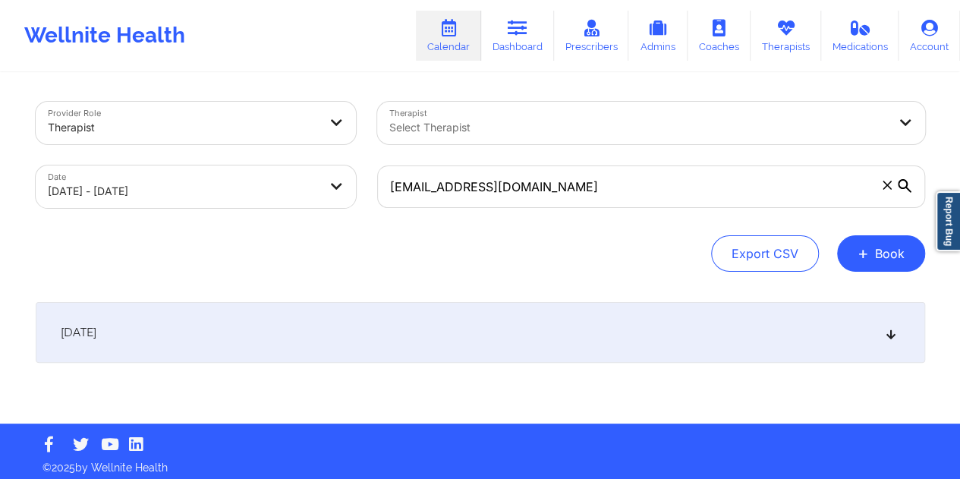
click at [431, 339] on div "[DATE]" at bounding box center [480, 332] width 889 height 61
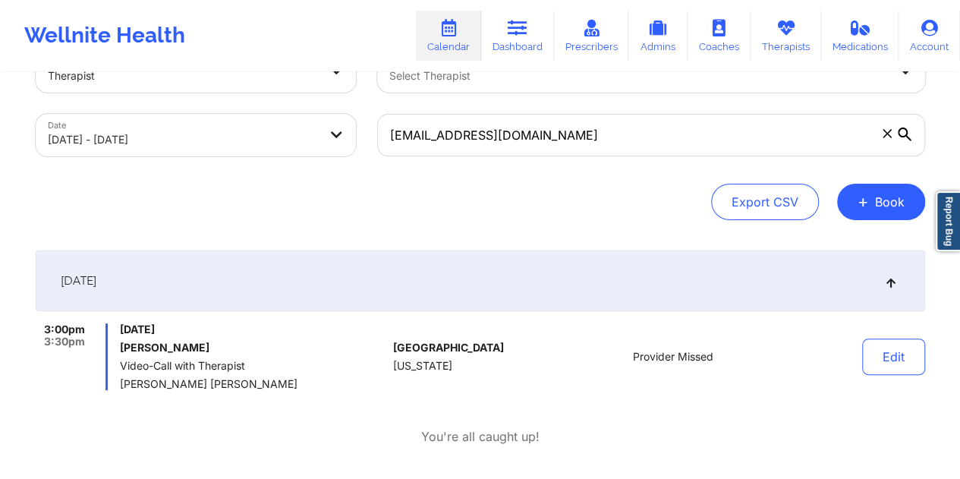
scroll to position [76, 0]
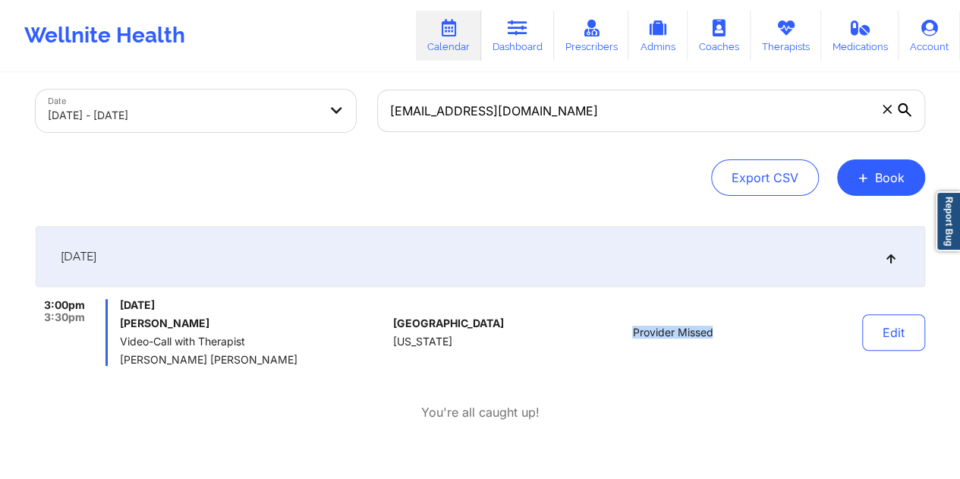
drag, startPoint x: 702, startPoint y: 333, endPoint x: 626, endPoint y: 328, distance: 76.1
click at [626, 328] on div "Provider Missed" at bounding box center [673, 332] width 211 height 67
copy span "Provider Missed"
click at [521, 47] on link "Dashboard" at bounding box center [517, 36] width 73 height 50
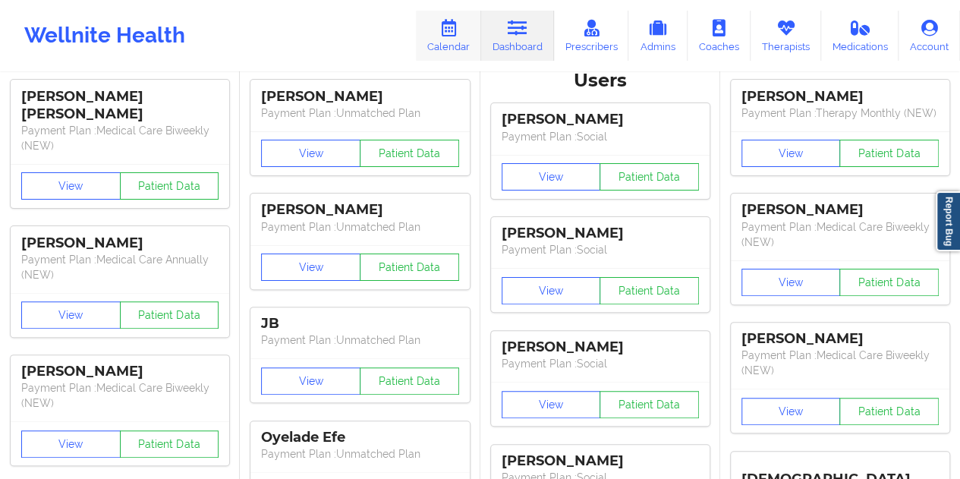
click at [458, 39] on link "Calendar" at bounding box center [448, 36] width 65 height 50
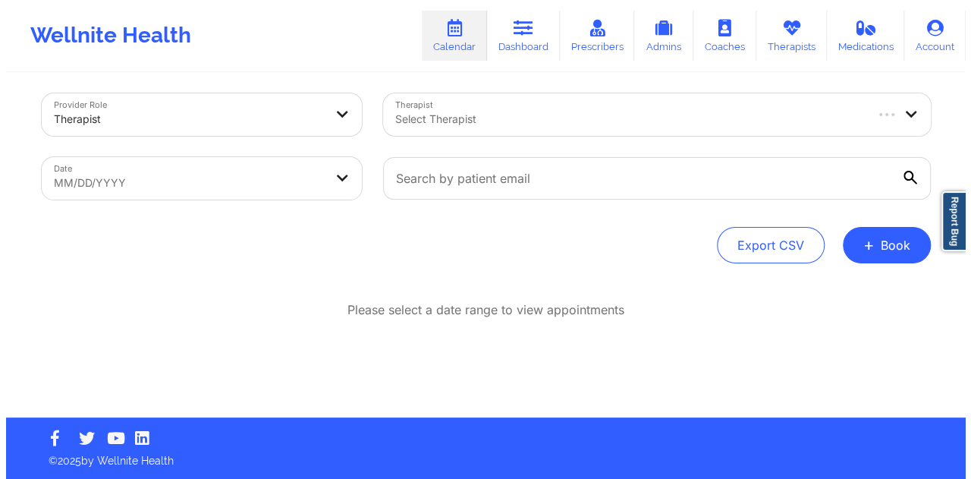
scroll to position [8, 0]
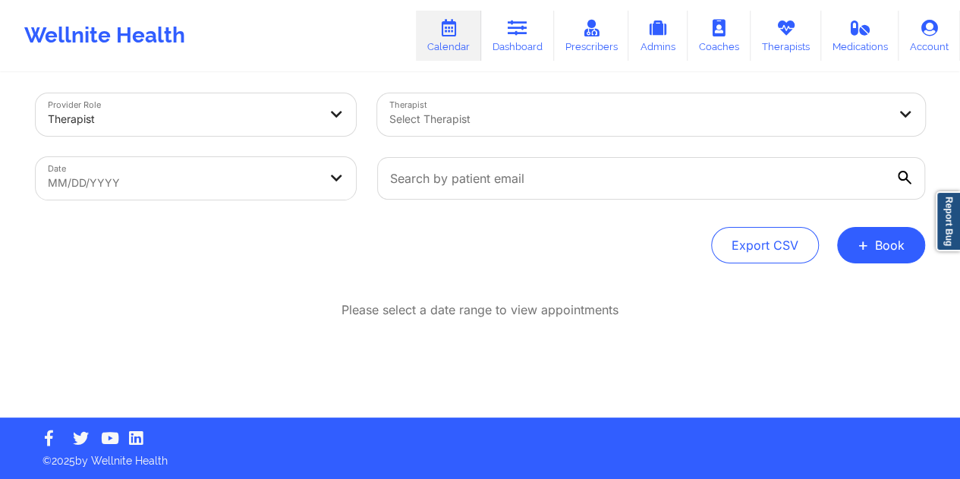
click at [302, 185] on body "Wellnite Health Calendar Dashboard Prescribers Admins Coaches Therapists Medica…" at bounding box center [480, 231] width 960 height 479
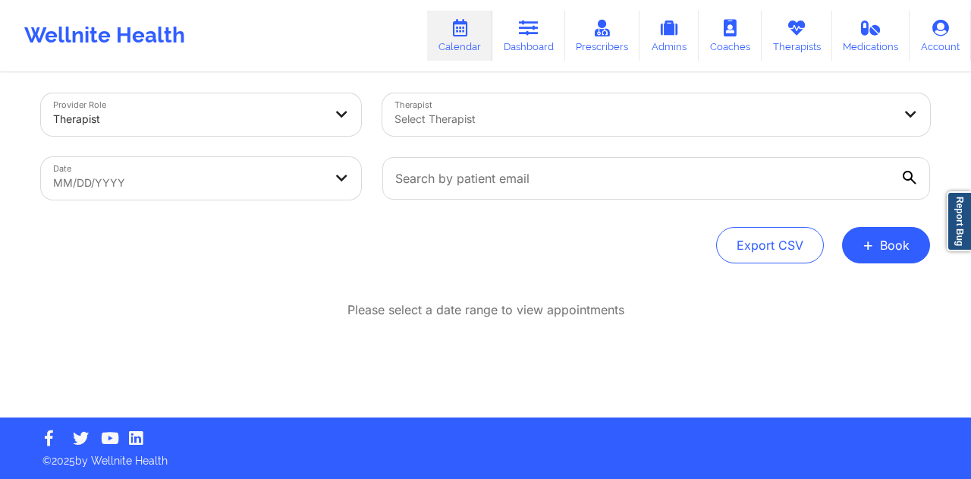
select select "2025-8"
select select "2025-9"
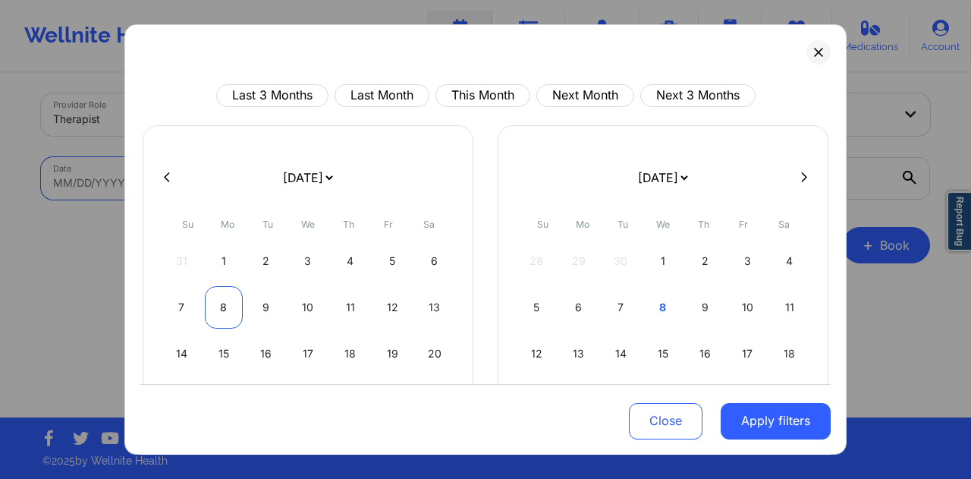
click at [226, 302] on div "8" at bounding box center [224, 307] width 39 height 42
select select "2025-8"
select select "2025-9"
select select "2025-8"
select select "2025-9"
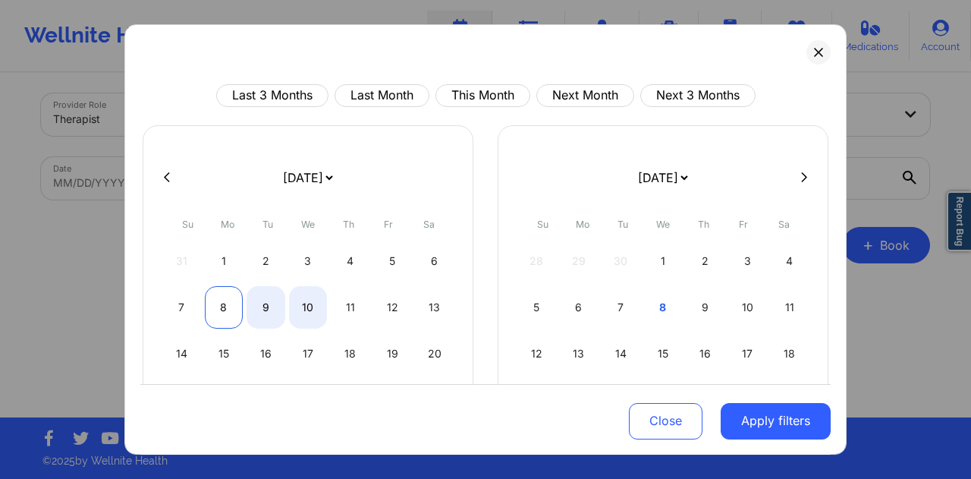
select select "2025-8"
select select "2025-9"
click at [231, 312] on div "8" at bounding box center [224, 307] width 39 height 42
select select "2025-8"
select select "2025-9"
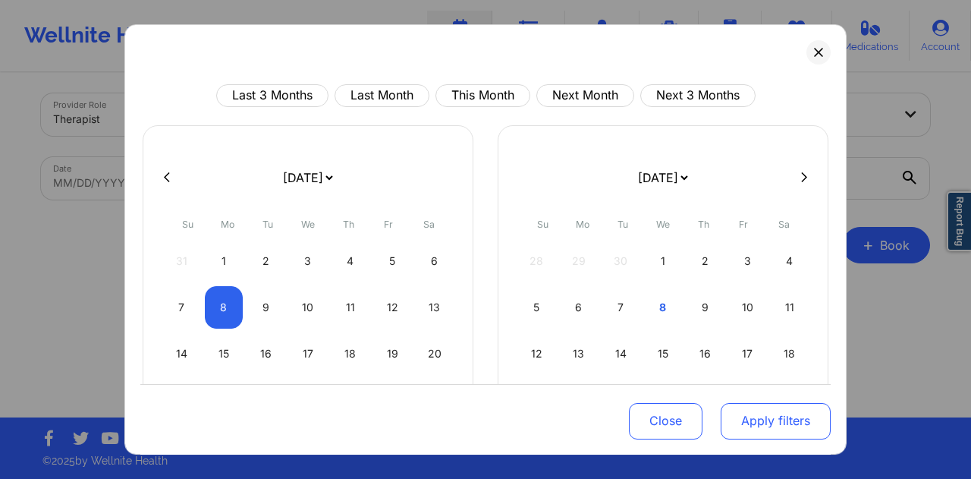
click at [770, 429] on button "Apply filters" at bounding box center [776, 420] width 110 height 36
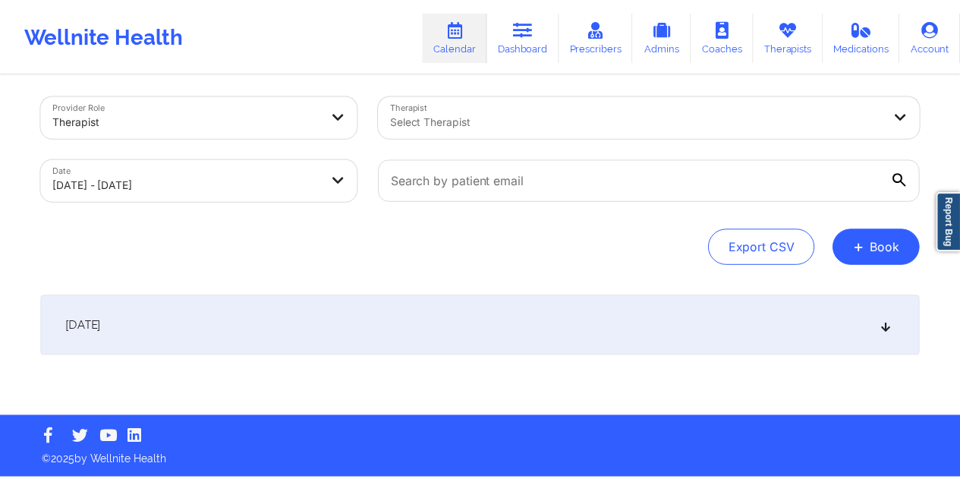
scroll to position [6, 0]
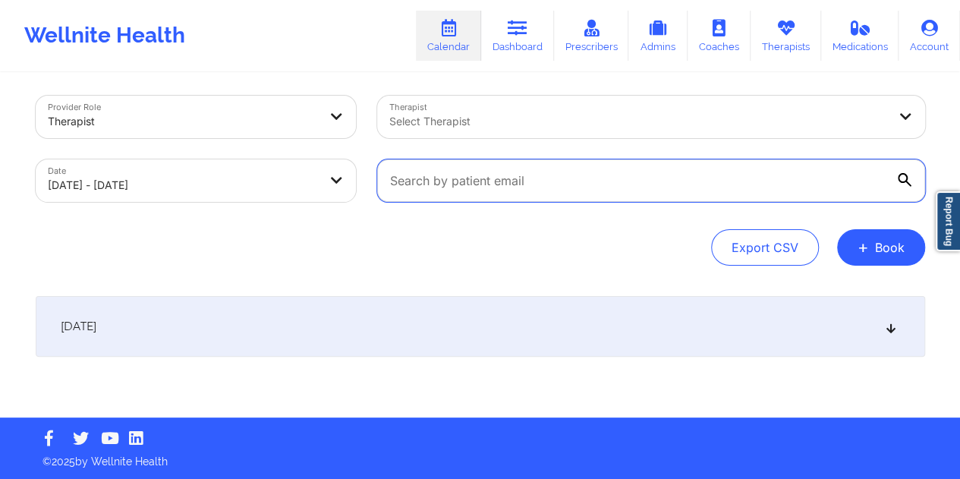
click at [506, 187] on input "text" at bounding box center [651, 180] width 548 height 42
paste input "[EMAIL_ADDRESS][DOMAIN_NAME]"
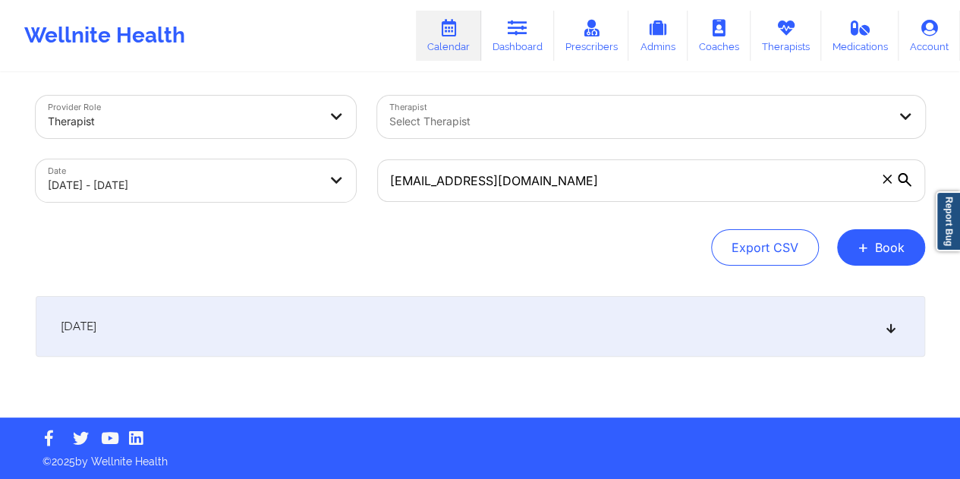
click at [459, 323] on div "[DATE]" at bounding box center [480, 326] width 889 height 61
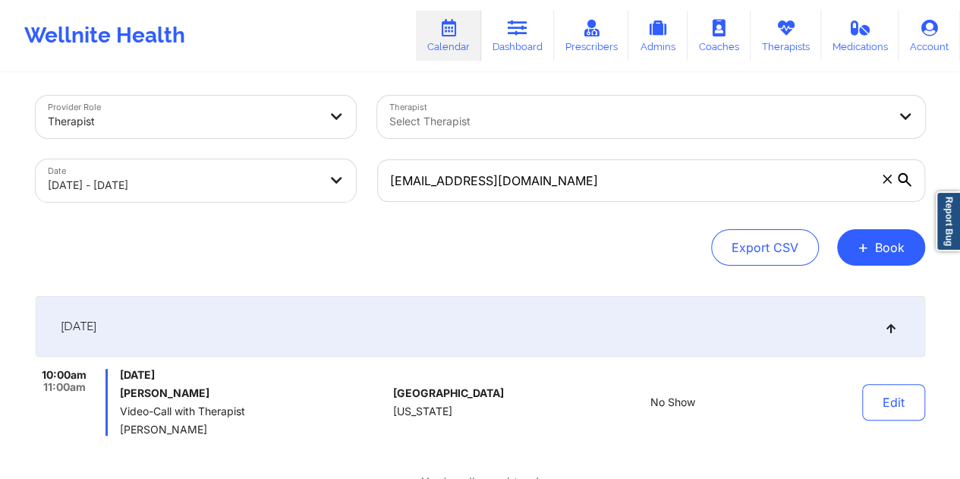
scroll to position [82, 0]
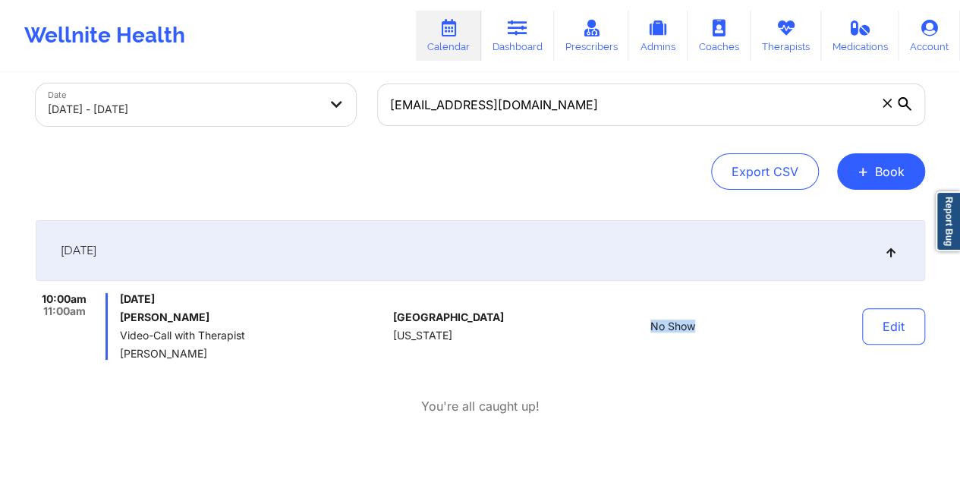
drag, startPoint x: 710, startPoint y: 333, endPoint x: 642, endPoint y: 329, distance: 68.4
click at [642, 329] on div "No Show" at bounding box center [673, 326] width 211 height 67
copy span "No Show"
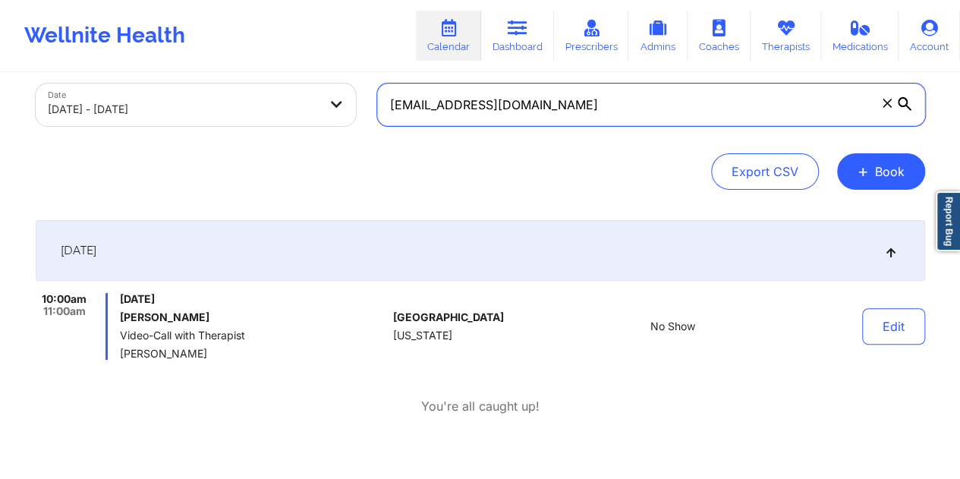
click at [488, 113] on input "[EMAIL_ADDRESS][DOMAIN_NAME]" at bounding box center [651, 104] width 548 height 42
paste input "[EMAIL_ADDRESS]"
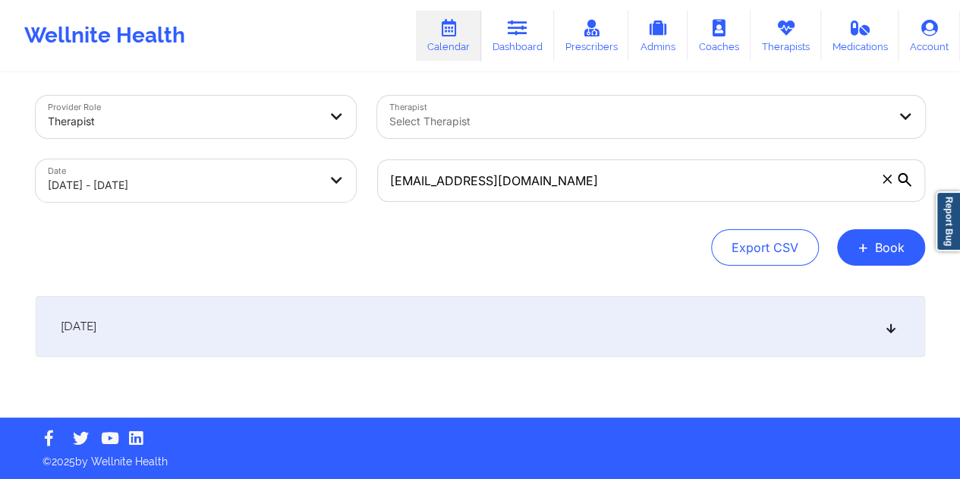
click at [451, 323] on div "[DATE]" at bounding box center [480, 326] width 889 height 61
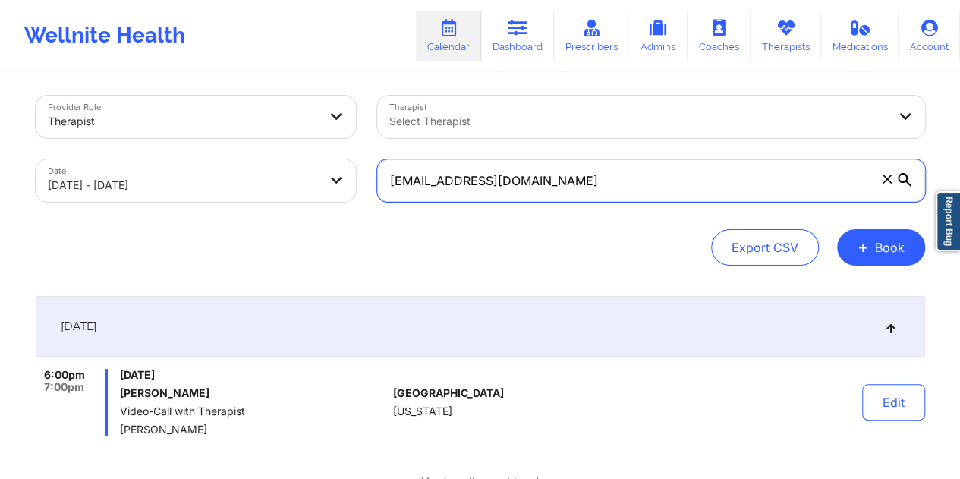
click at [480, 187] on input "[EMAIL_ADDRESS][DOMAIN_NAME]" at bounding box center [651, 180] width 548 height 42
paste input "[EMAIL_ADDRESS]"
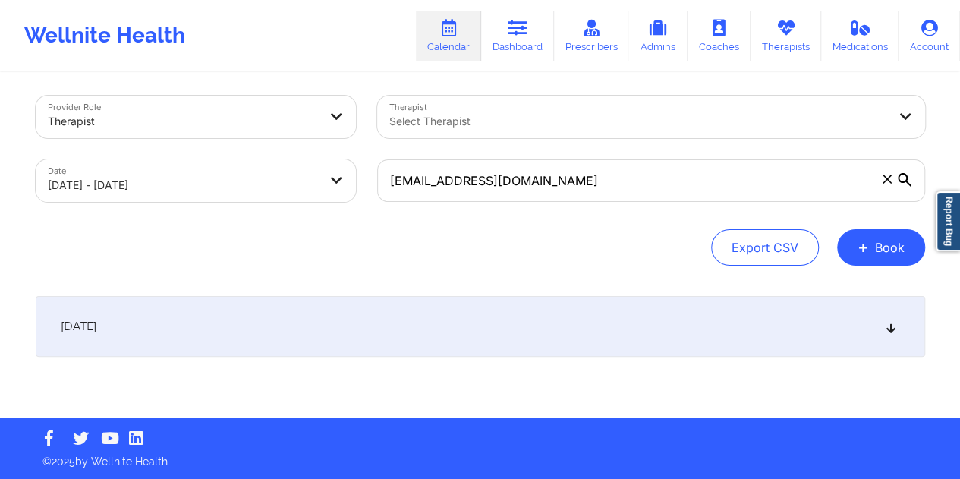
click at [469, 304] on div "[DATE]" at bounding box center [480, 326] width 889 height 61
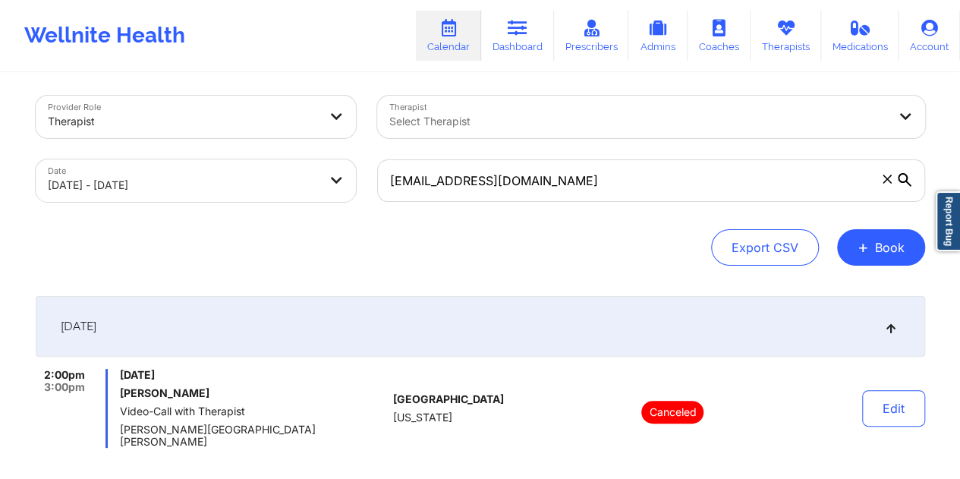
scroll to position [82, 0]
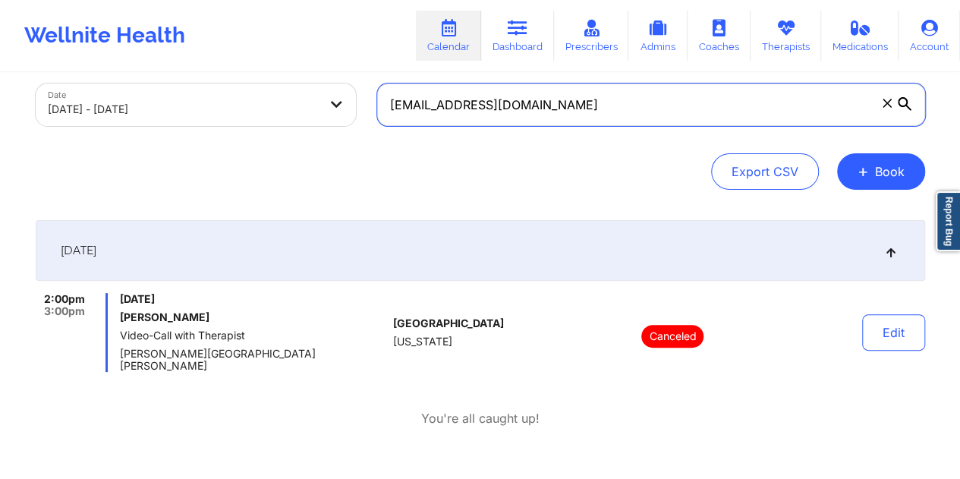
click at [459, 106] on input "[EMAIL_ADDRESS][DOMAIN_NAME]" at bounding box center [651, 104] width 548 height 42
paste input "[EMAIL_ADDRESS]"
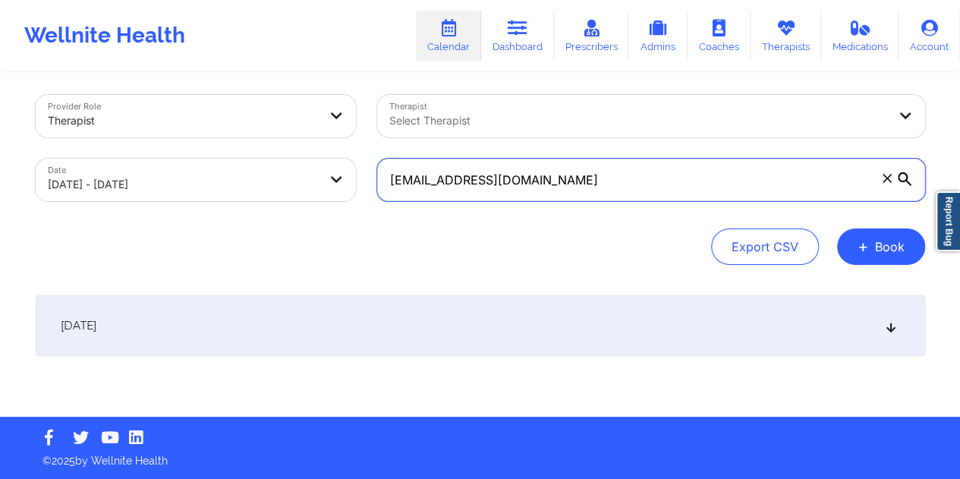
scroll to position [6, 0]
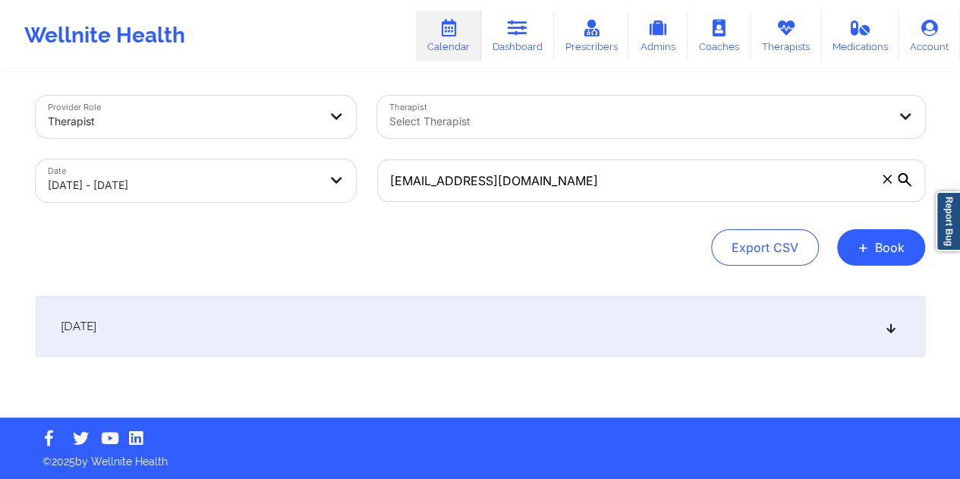
click at [398, 339] on div "[DATE]" at bounding box center [480, 326] width 889 height 61
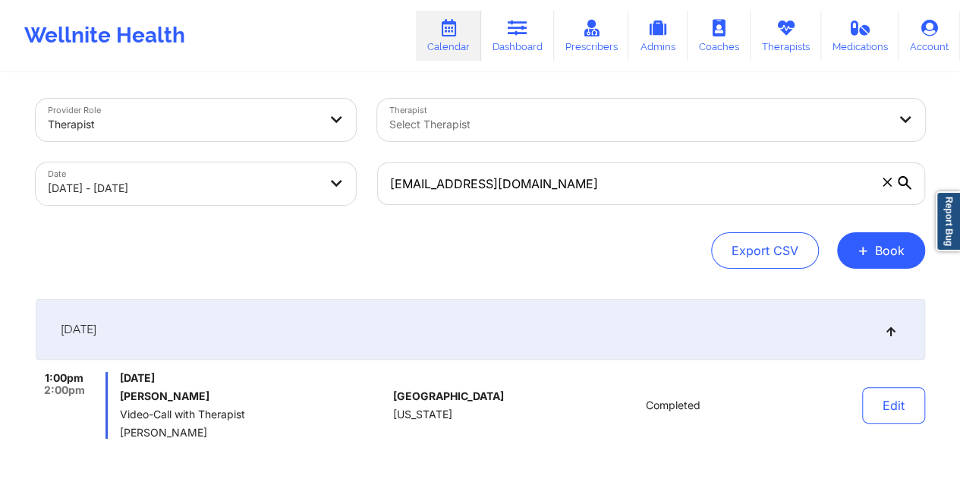
scroll to position [0, 0]
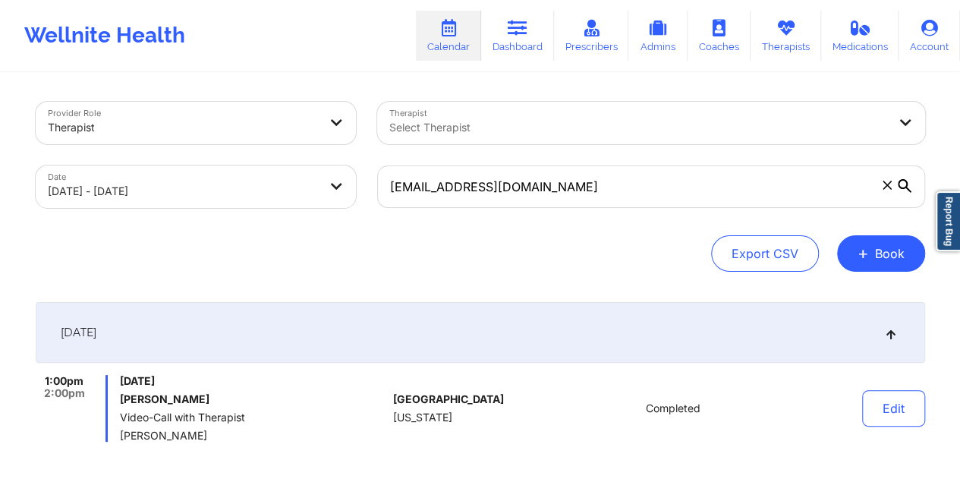
drag, startPoint x: 208, startPoint y: 433, endPoint x: 121, endPoint y: 435, distance: 86.5
click at [121, 435] on span "[PERSON_NAME]" at bounding box center [253, 435] width 266 height 12
copy span "[PERSON_NAME]"
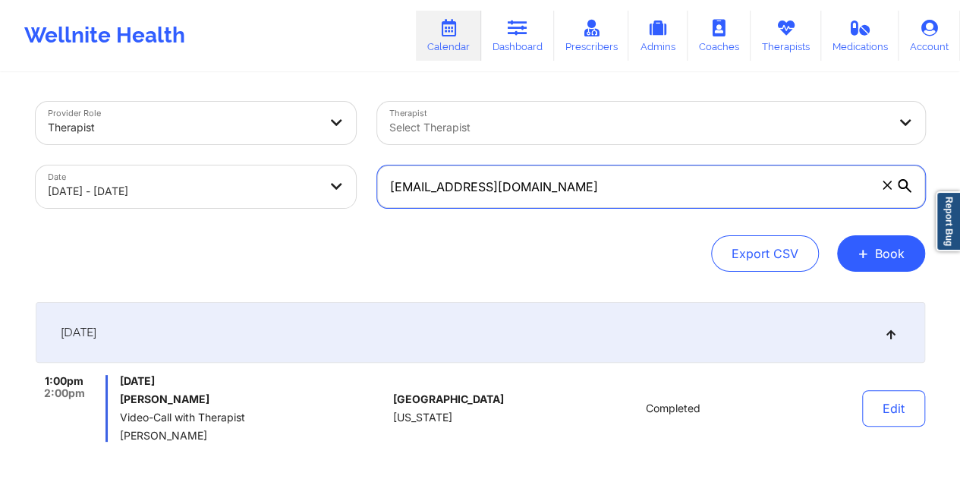
click at [477, 203] on input "[EMAIL_ADDRESS][DOMAIN_NAME]" at bounding box center [651, 186] width 548 height 42
paste input "[EMAIL_ADDRESS][DOMAIN_NAME]"
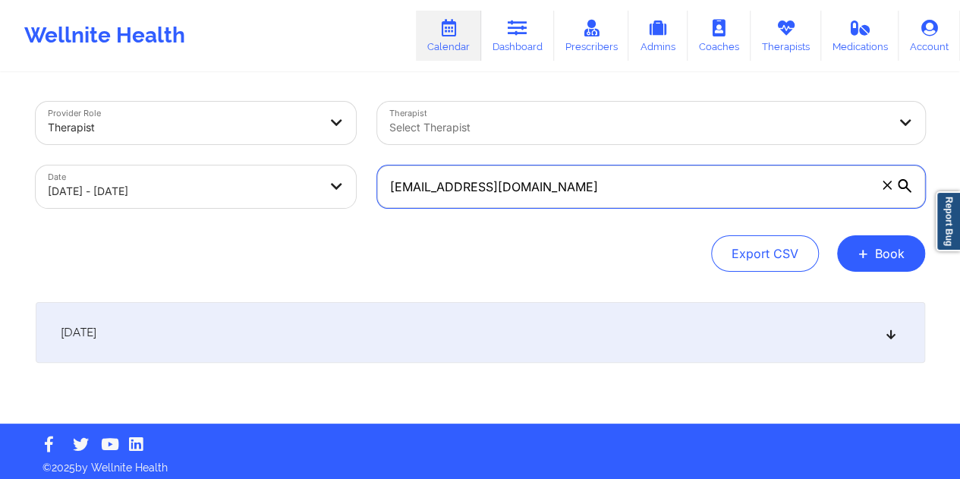
type input "[EMAIL_ADDRESS][DOMAIN_NAME]"
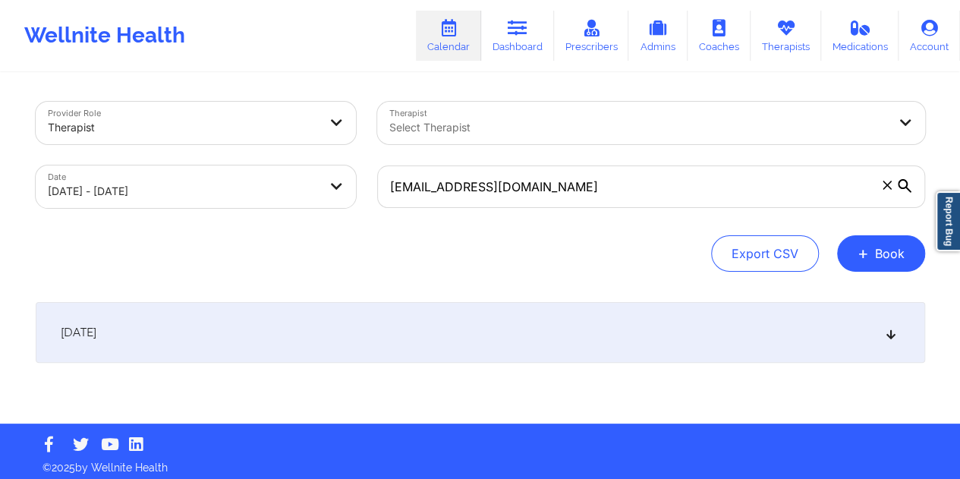
click at [499, 345] on div "[DATE]" at bounding box center [480, 332] width 889 height 61
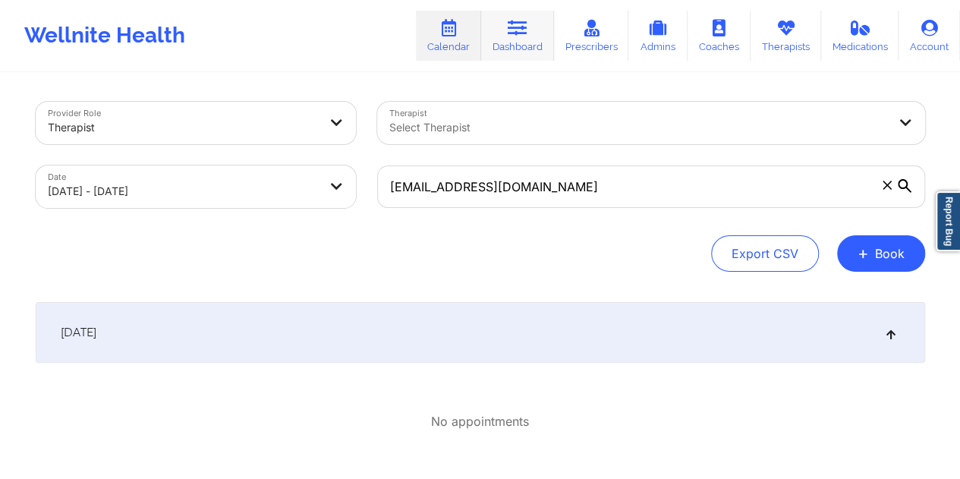
click at [519, 40] on link "Dashboard" at bounding box center [517, 36] width 73 height 50
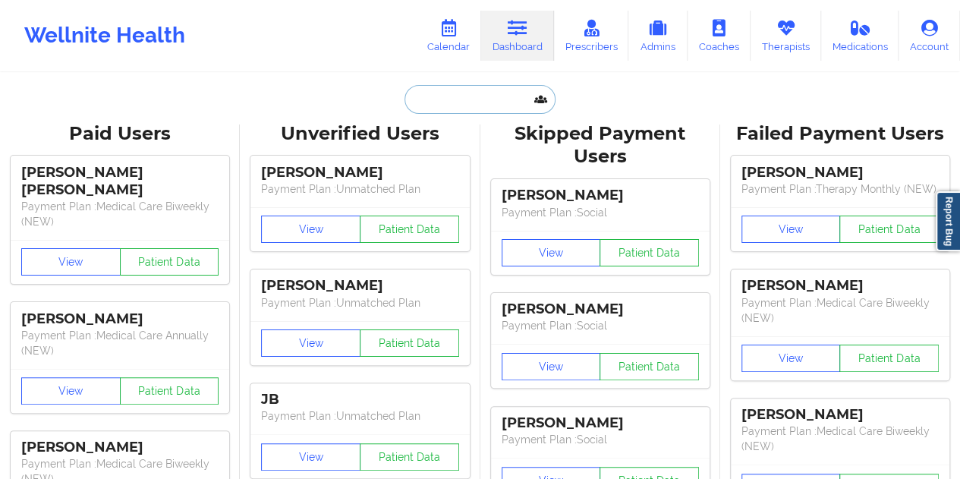
click at [464, 107] on input "text" at bounding box center [479, 99] width 150 height 29
paste input "[EMAIL_ADDRESS][DOMAIN_NAME]"
type input "[EMAIL_ADDRESS][DOMAIN_NAME]"
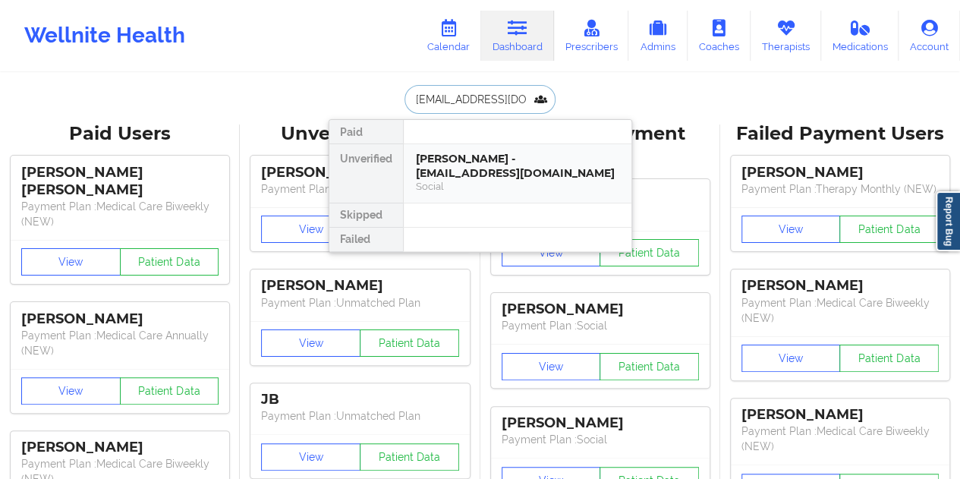
click at [496, 169] on div "[PERSON_NAME] - [EMAIL_ADDRESS][DOMAIN_NAME]" at bounding box center [517, 166] width 203 height 28
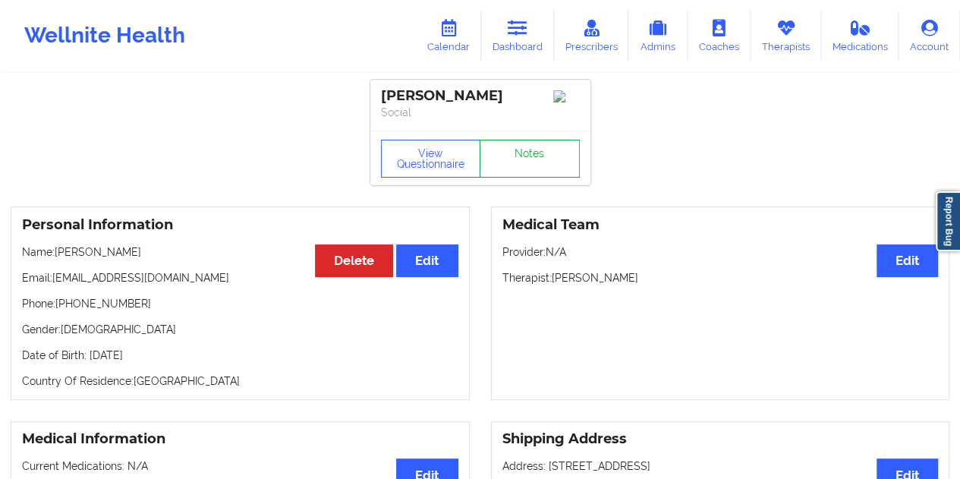
click at [528, 165] on link "Notes" at bounding box center [530, 159] width 100 height 38
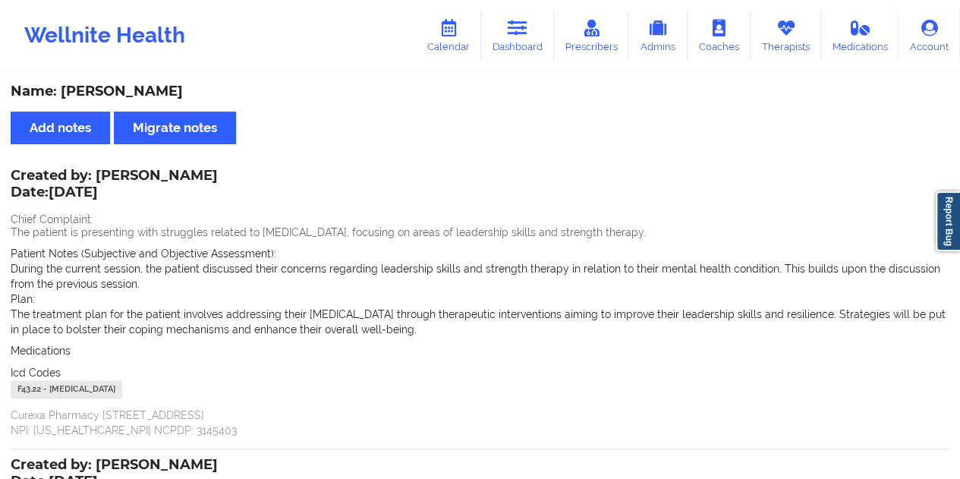
click at [146, 95] on div "Name: [PERSON_NAME]" at bounding box center [480, 91] width 939 height 17
copy div "[PERSON_NAME]"
